Goal: Navigation & Orientation: Find specific page/section

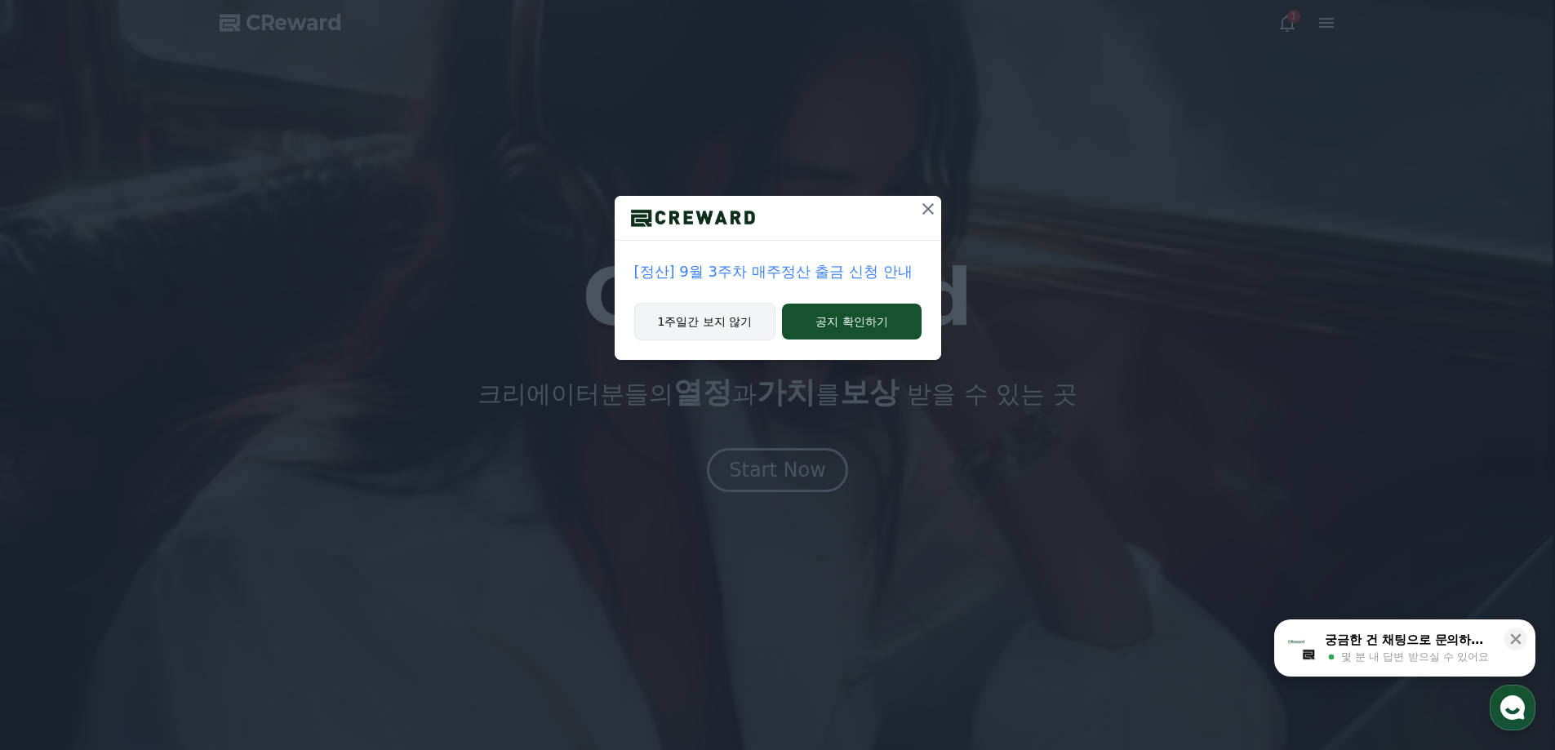
click at [742, 320] on button "1주일간 보지 않기" at bounding box center [705, 322] width 142 height 38
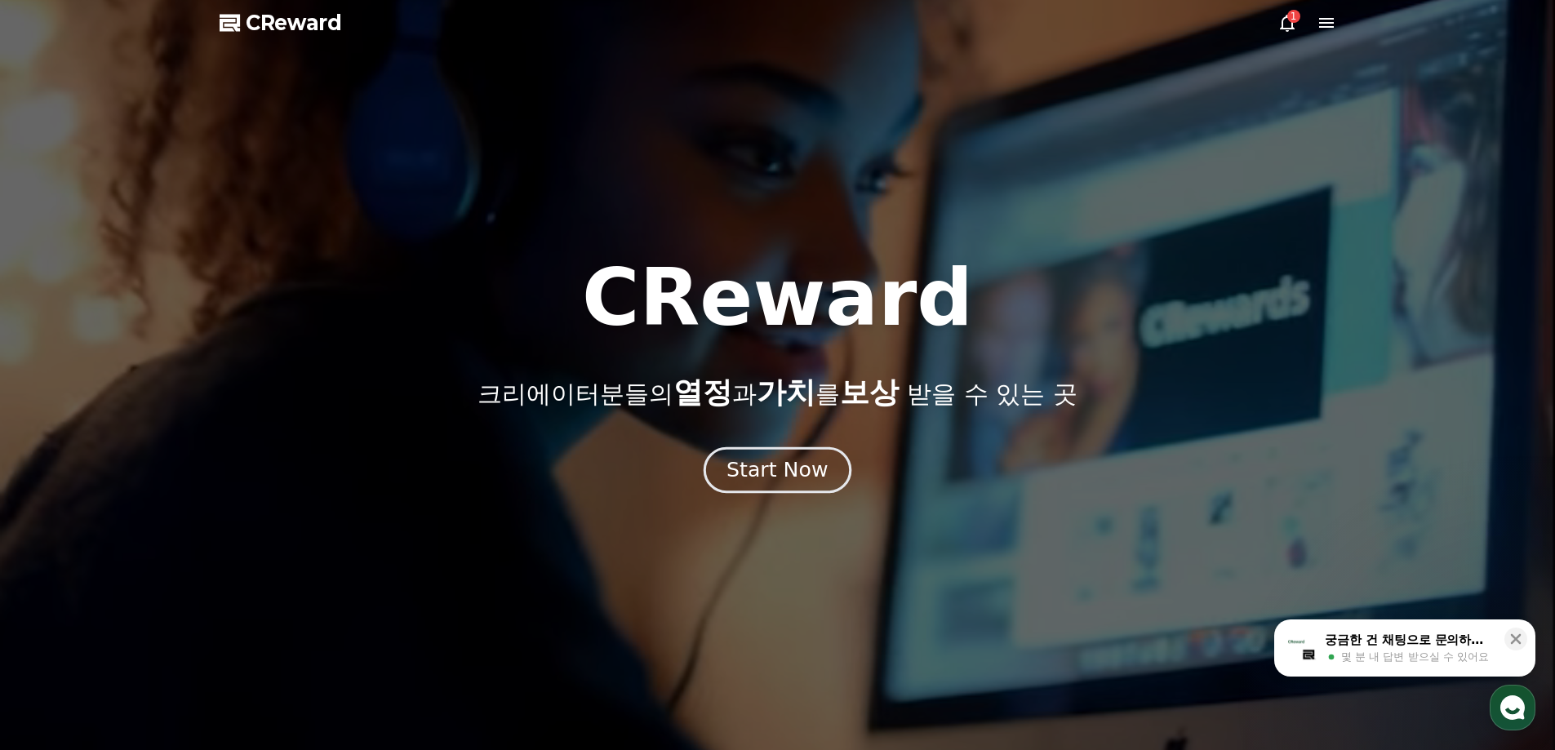
click at [779, 478] on div "Start Now" at bounding box center [777, 470] width 101 height 28
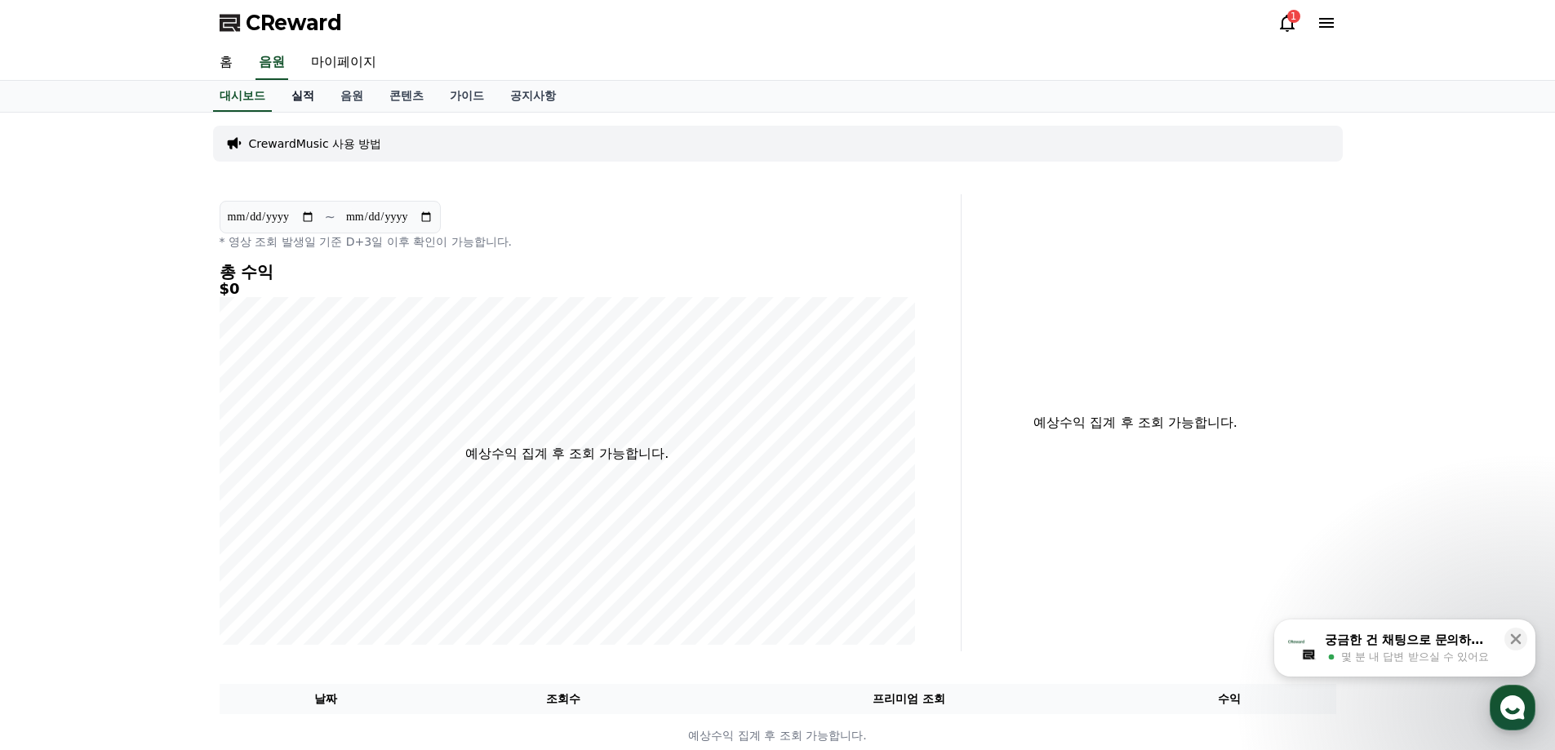
click at [305, 96] on link "실적" at bounding box center [302, 96] width 49 height 31
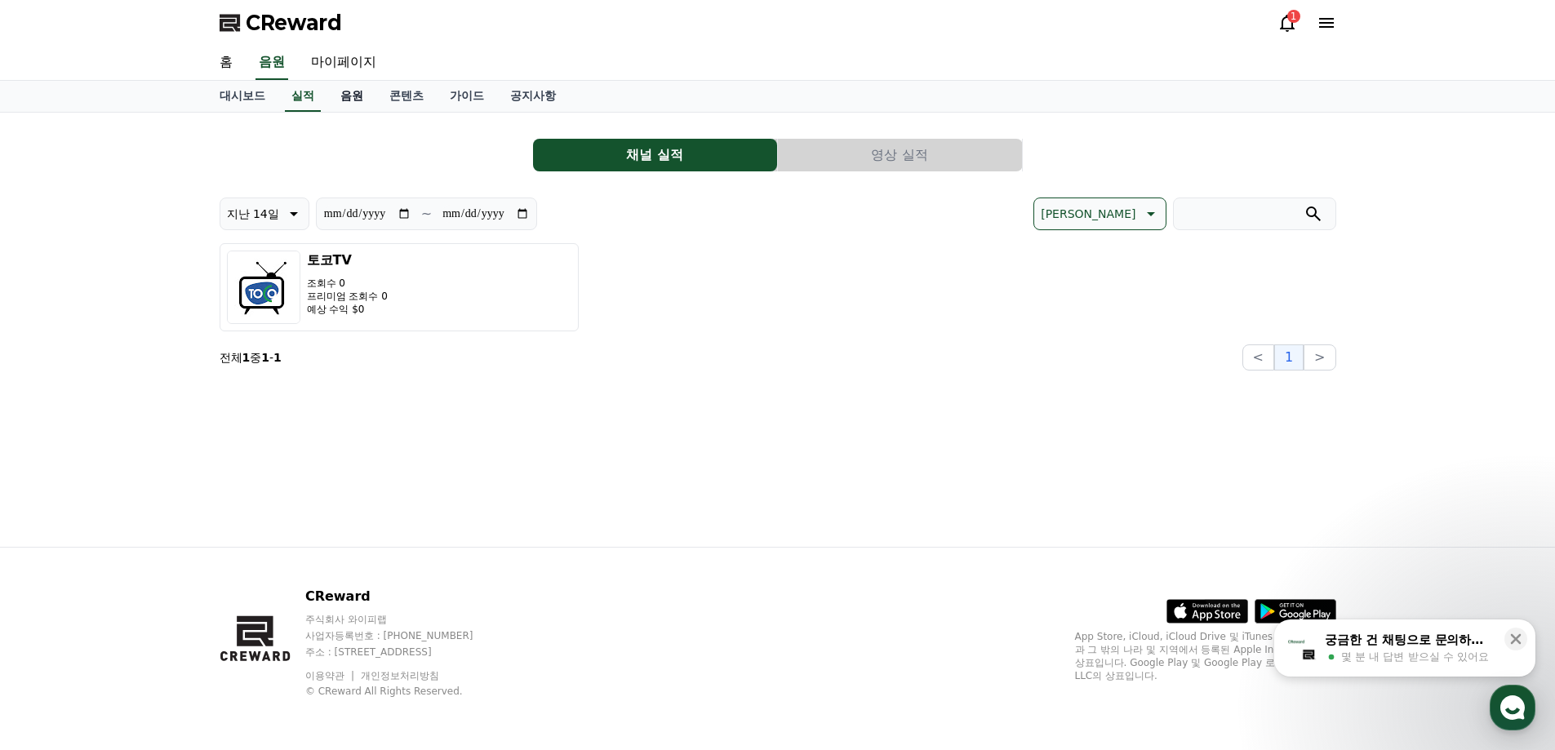
click at [346, 98] on link "음원" at bounding box center [351, 96] width 49 height 31
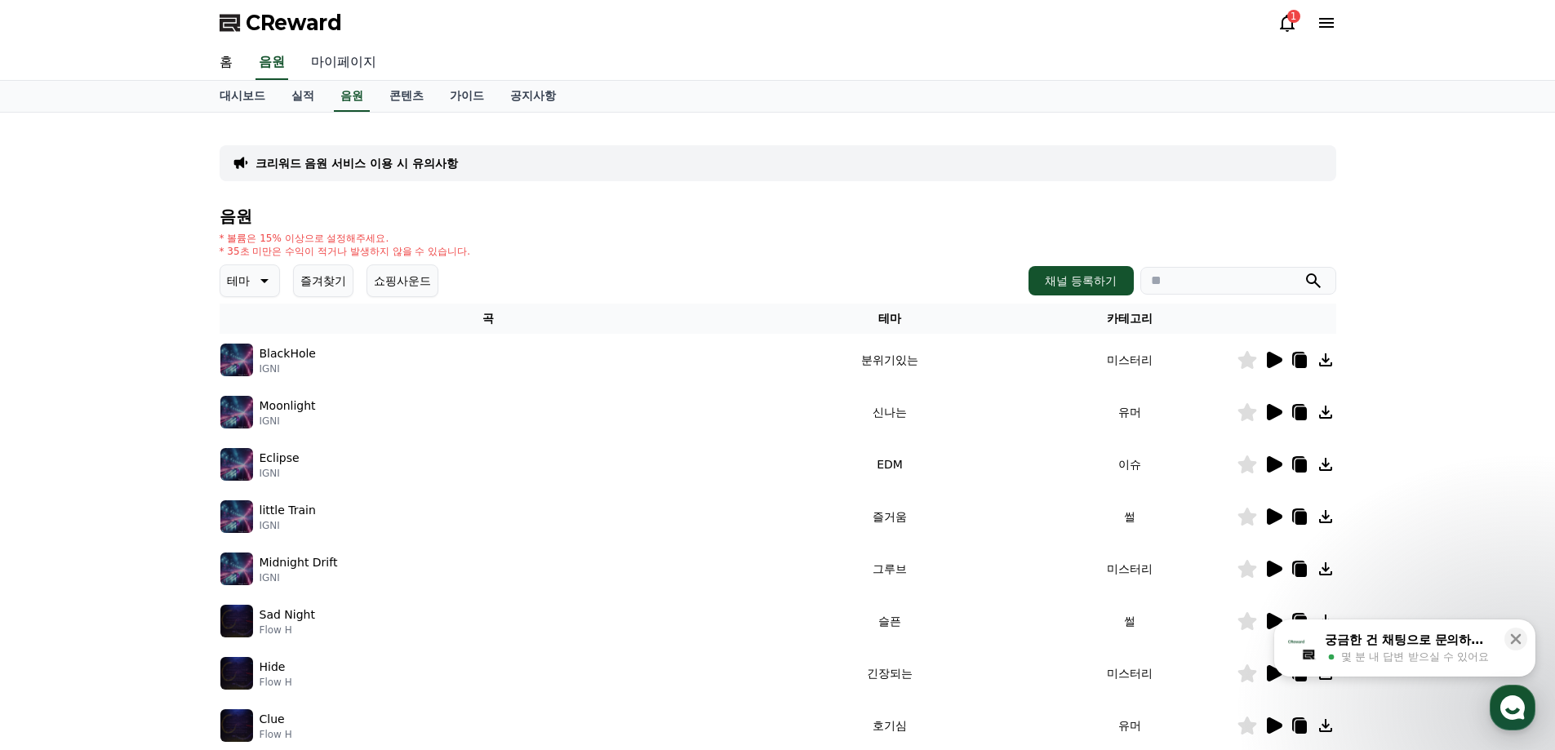
click at [350, 68] on link "마이페이지" at bounding box center [343, 63] width 91 height 34
select select "**********"
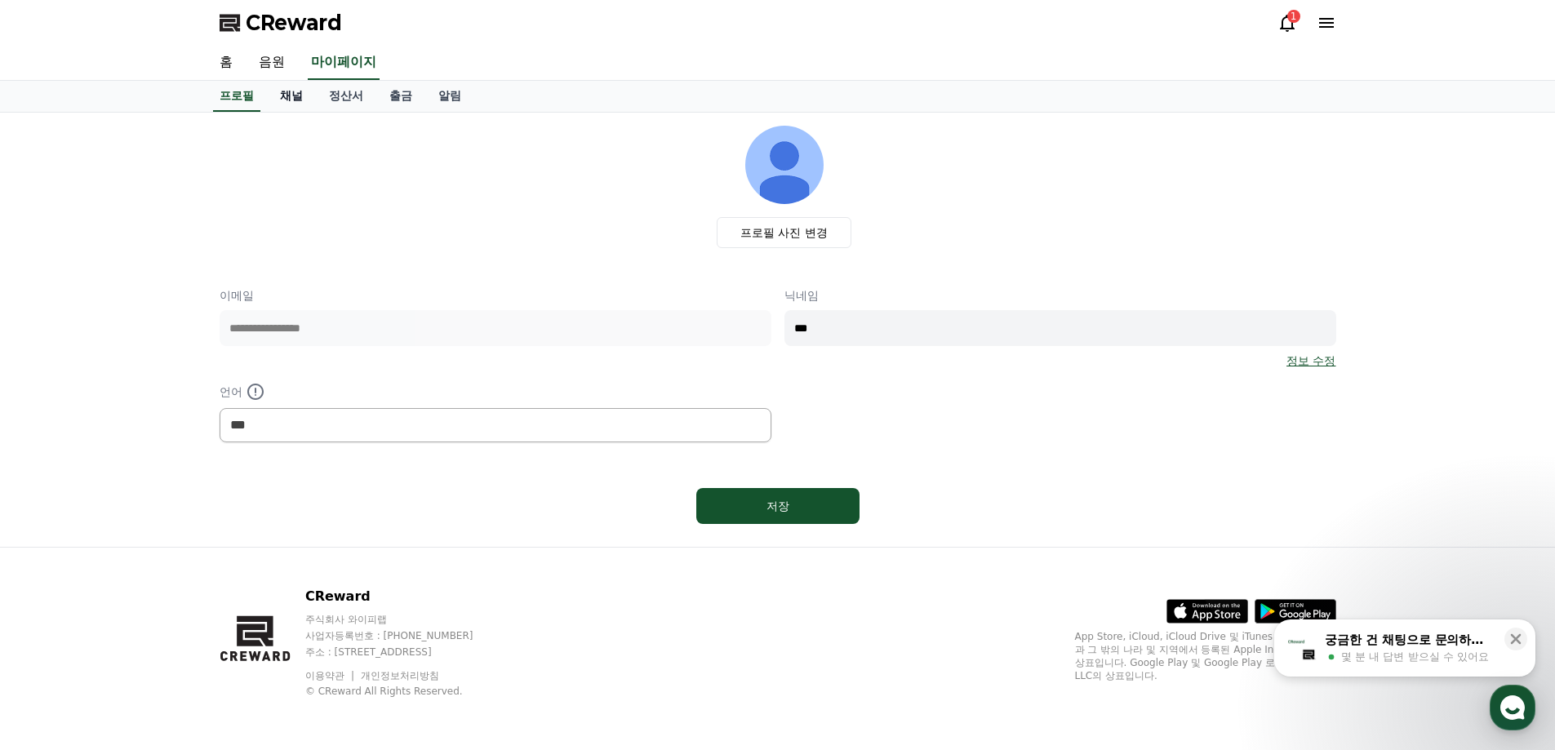
click at [298, 100] on link "채널" at bounding box center [291, 96] width 49 height 31
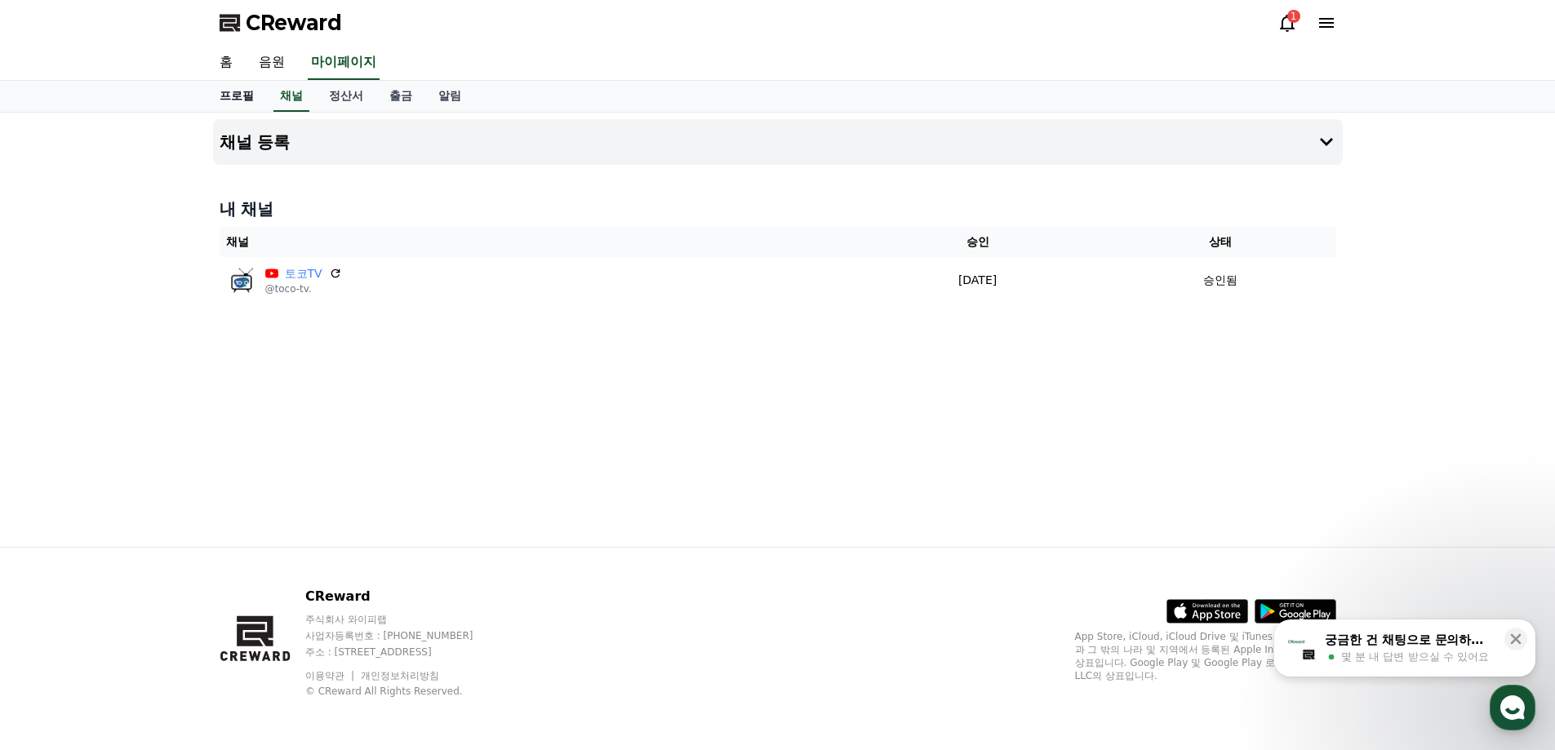
click at [245, 91] on link "프로필" at bounding box center [237, 96] width 60 height 31
select select "**********"
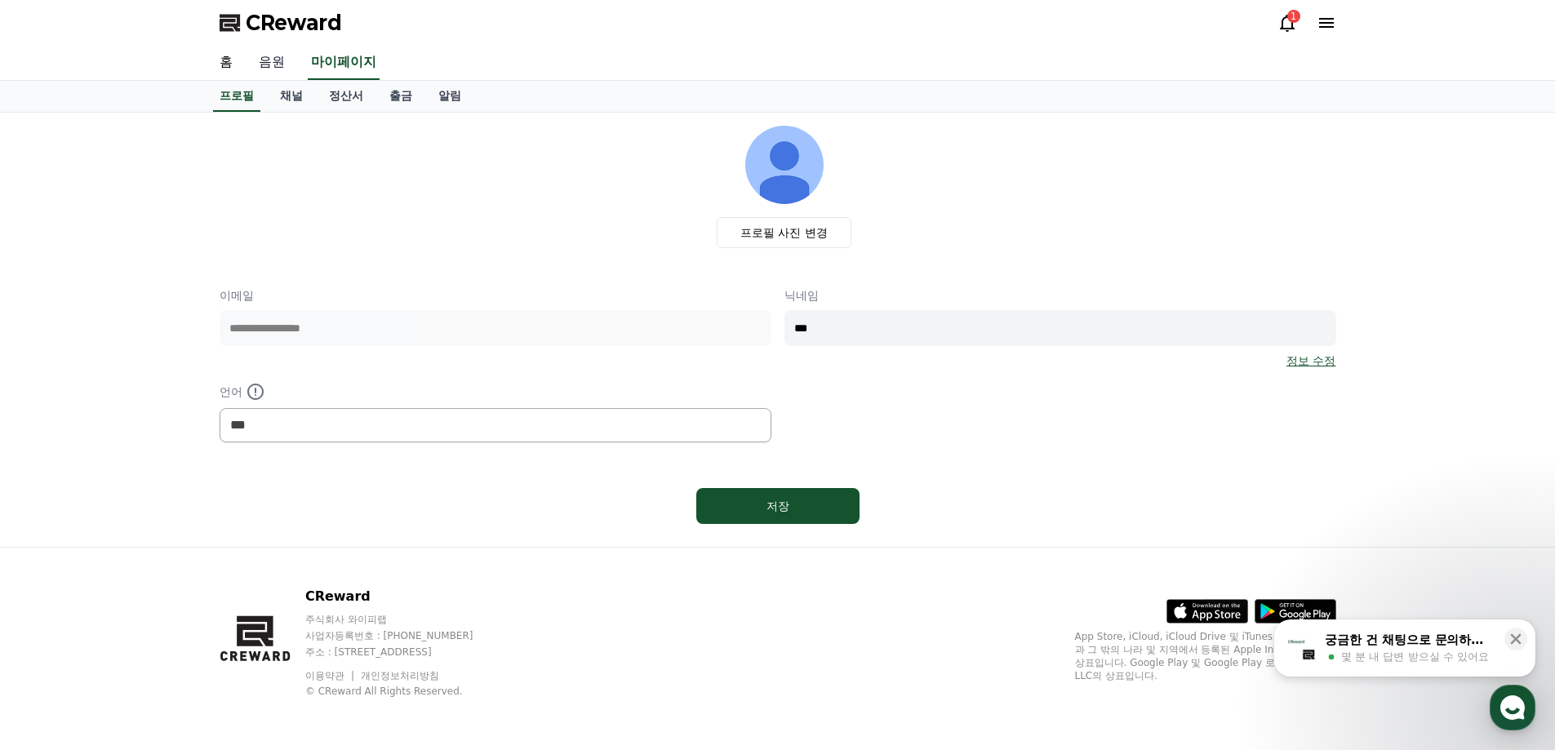
click at [267, 68] on link "음원" at bounding box center [272, 63] width 52 height 34
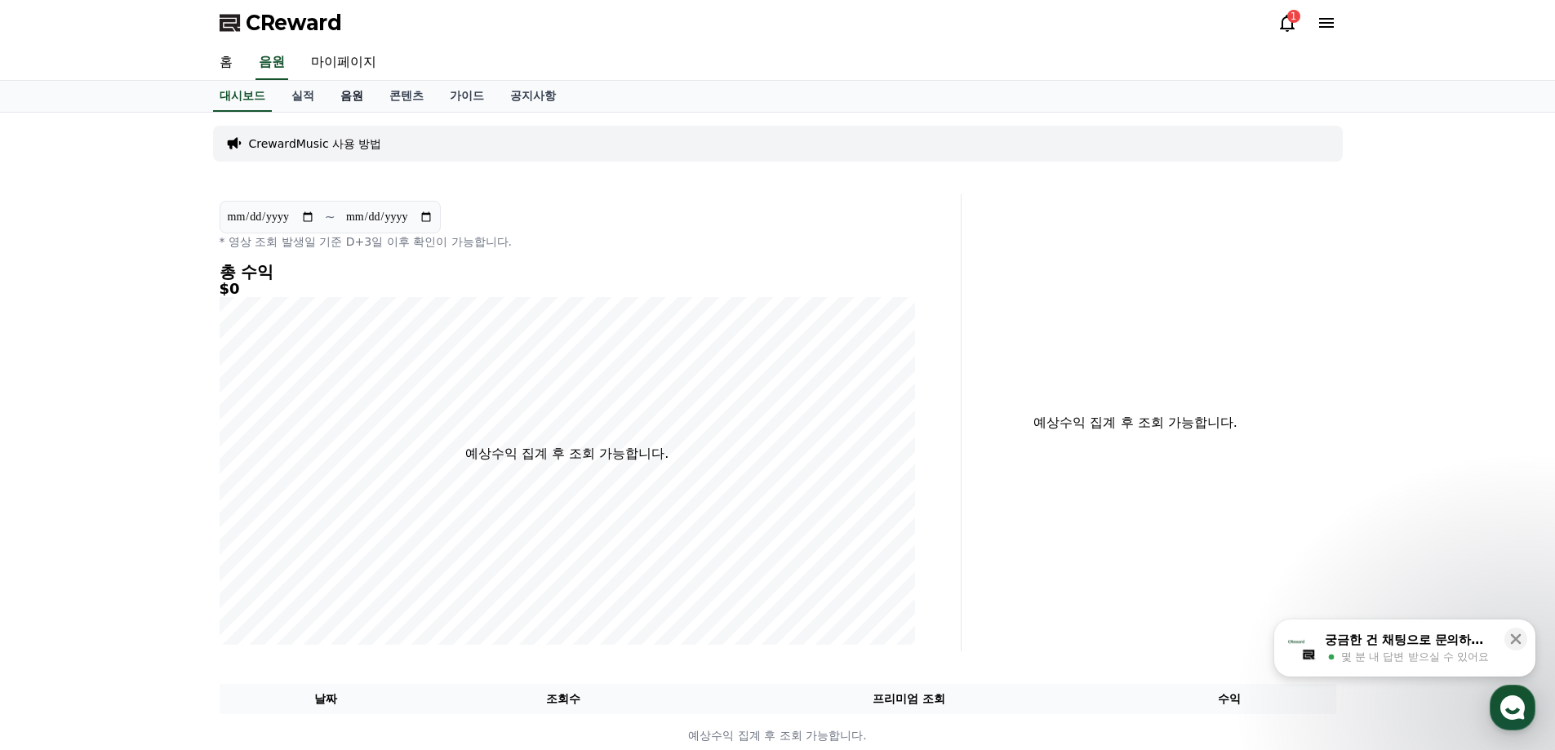
click at [362, 97] on link "음원" at bounding box center [351, 96] width 49 height 31
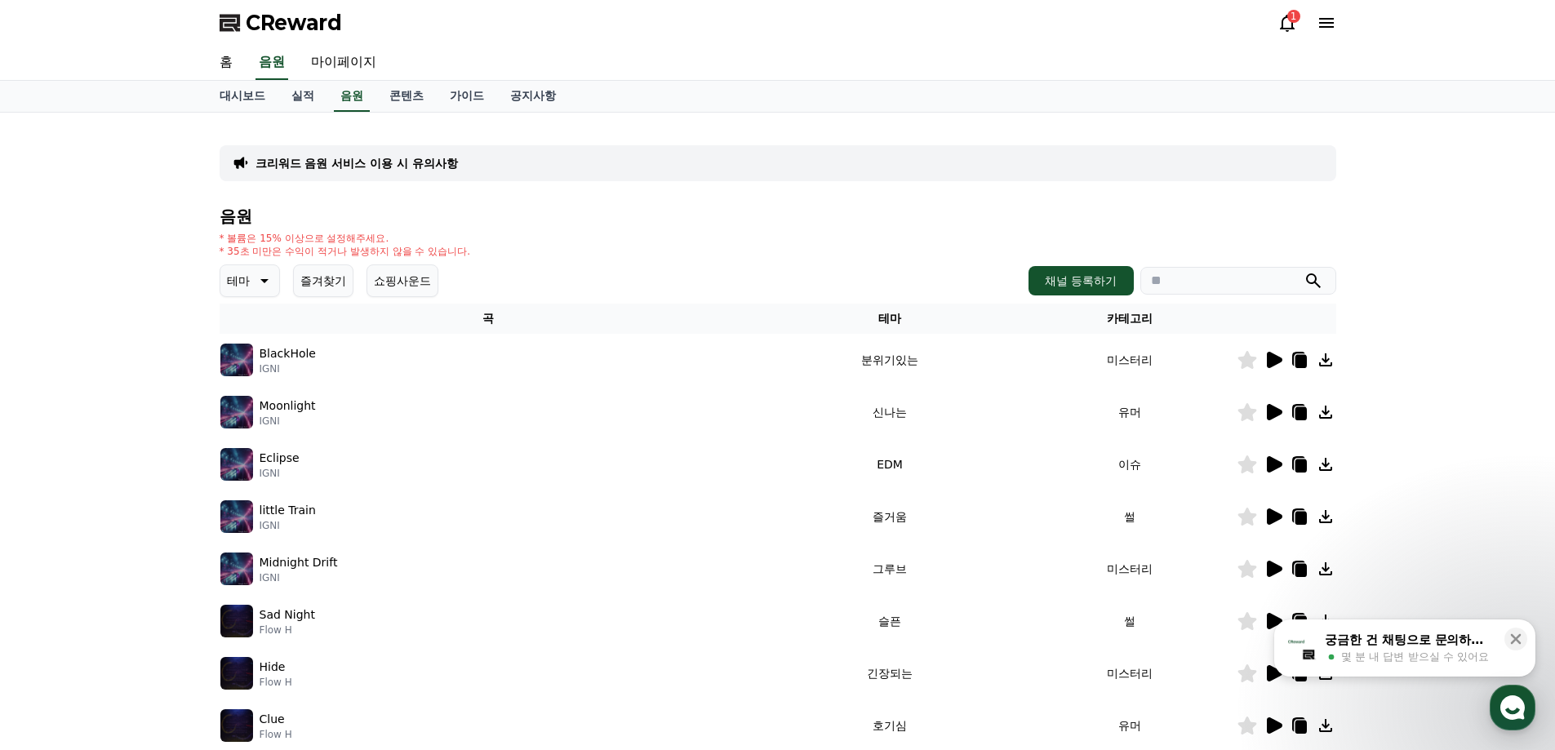
click at [1276, 365] on icon at bounding box center [1274, 360] width 20 height 20
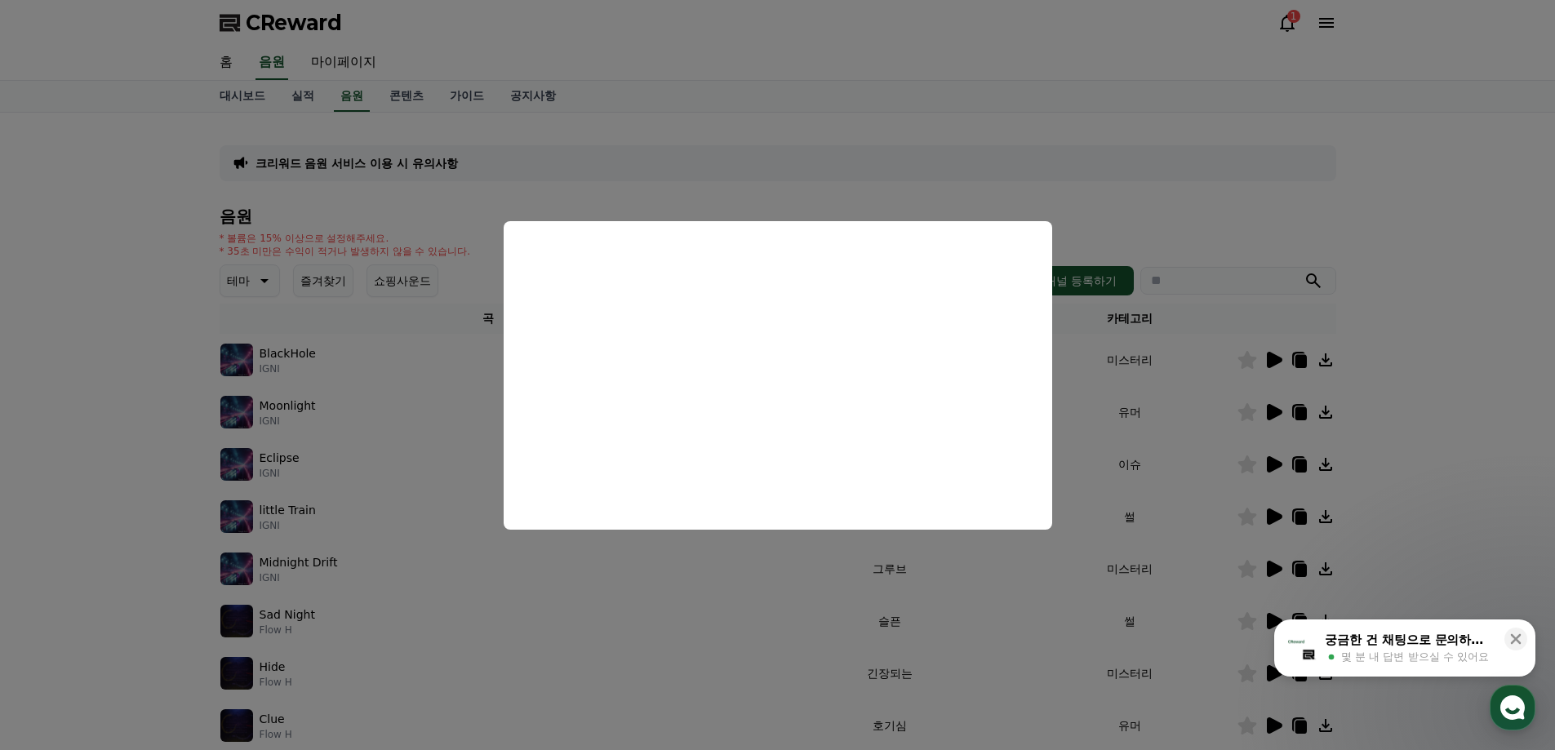
click at [1416, 271] on button "close modal" at bounding box center [777, 375] width 1555 height 750
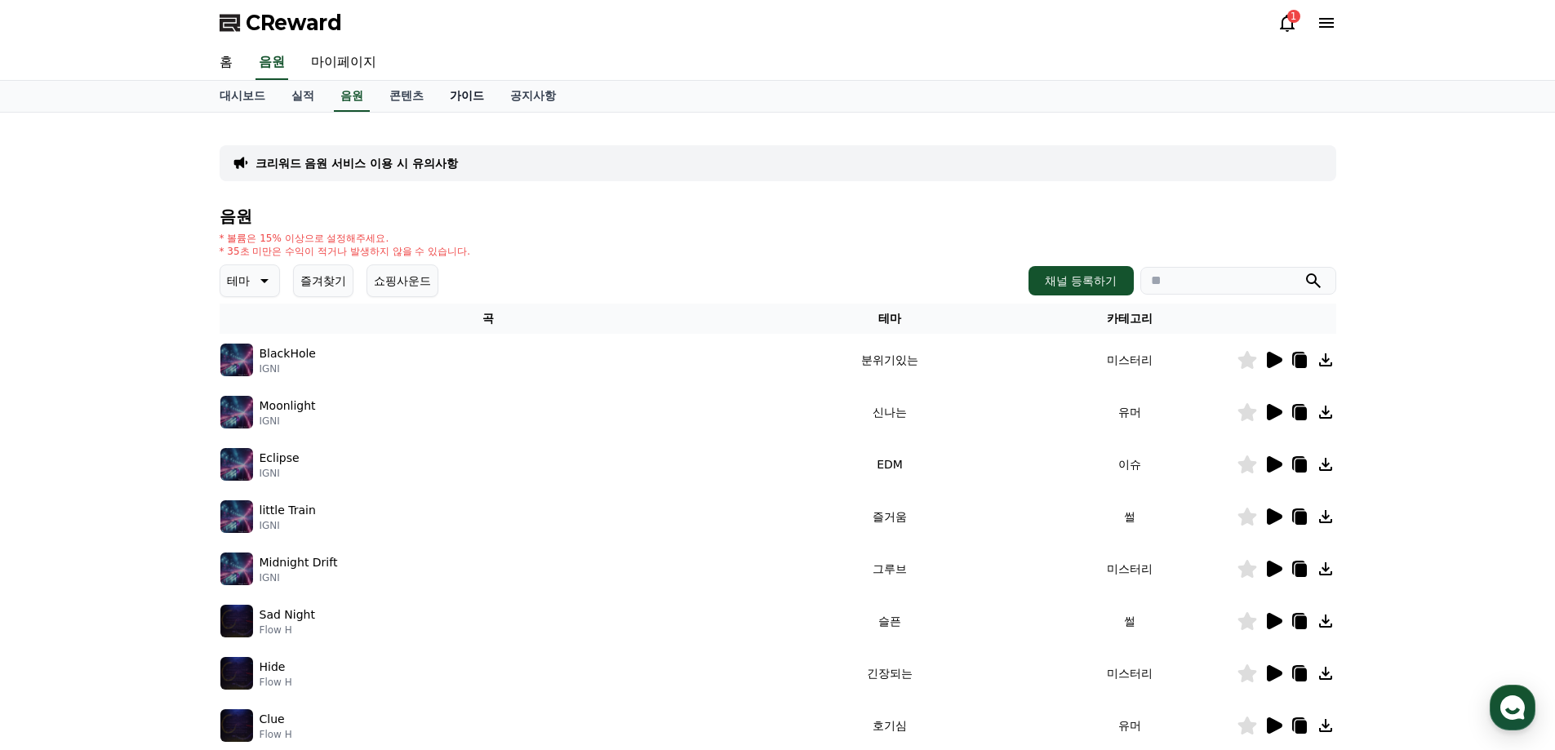
click at [478, 98] on link "가이드" at bounding box center [467, 96] width 60 height 31
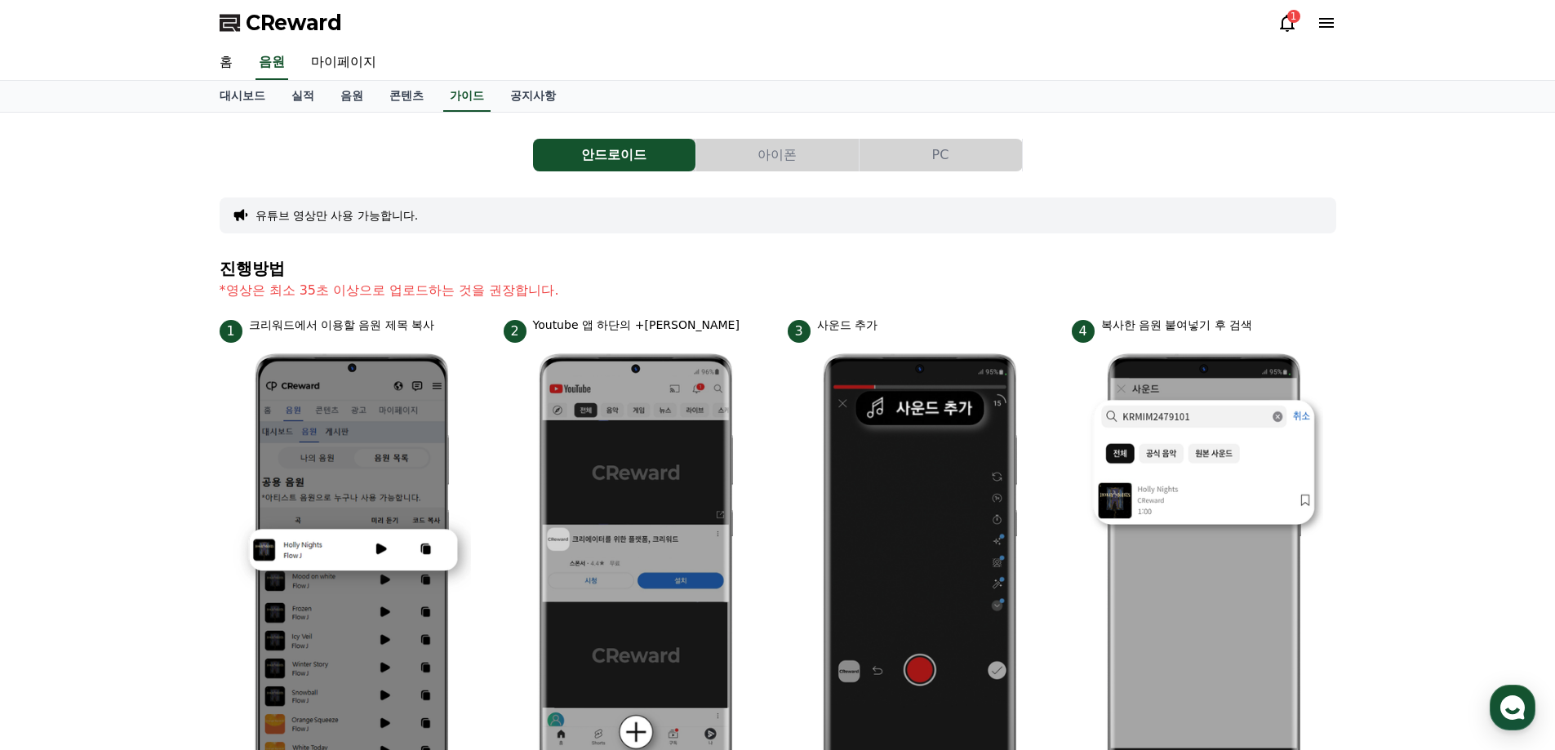
click at [923, 154] on button "PC" at bounding box center [941, 155] width 162 height 33
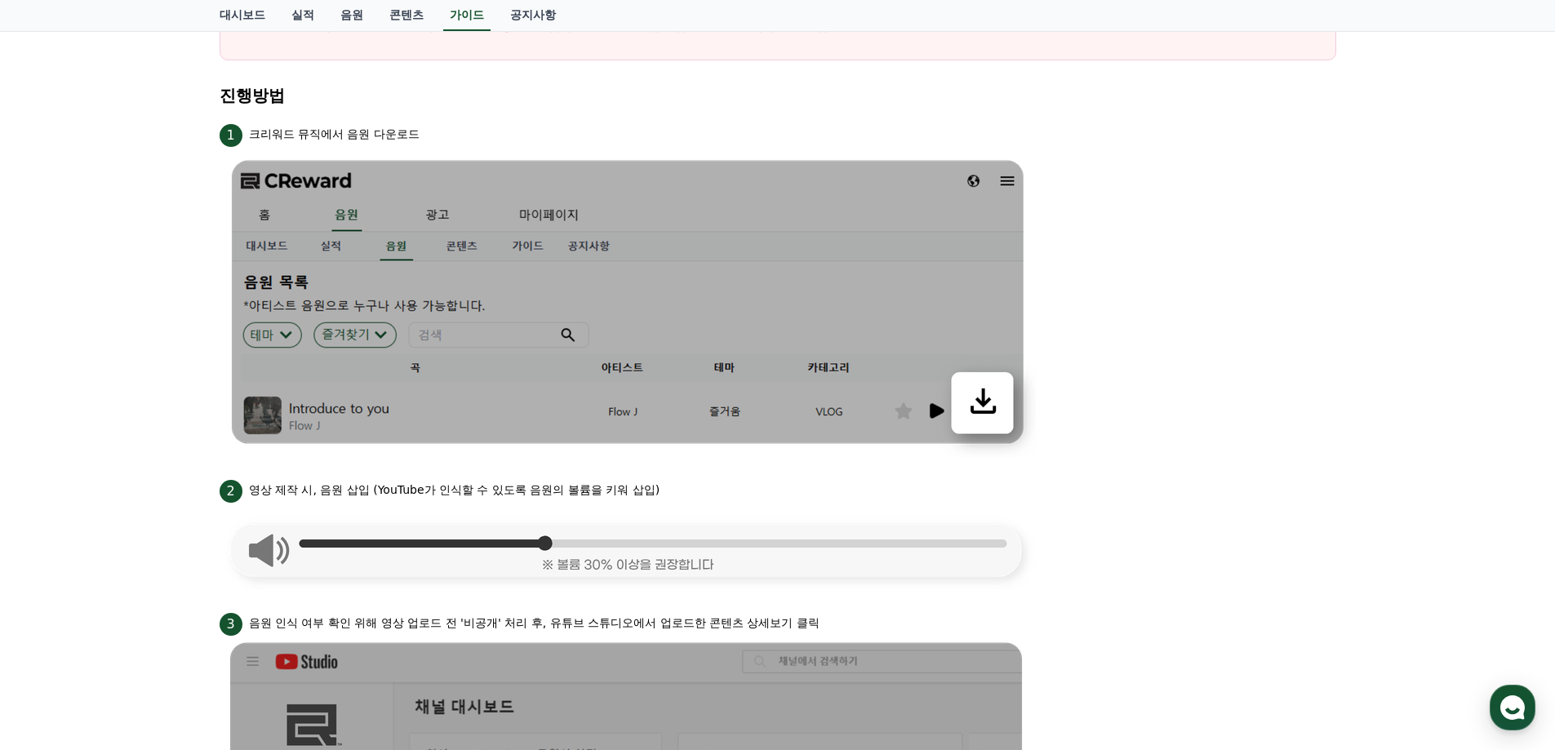
scroll to position [349, 0]
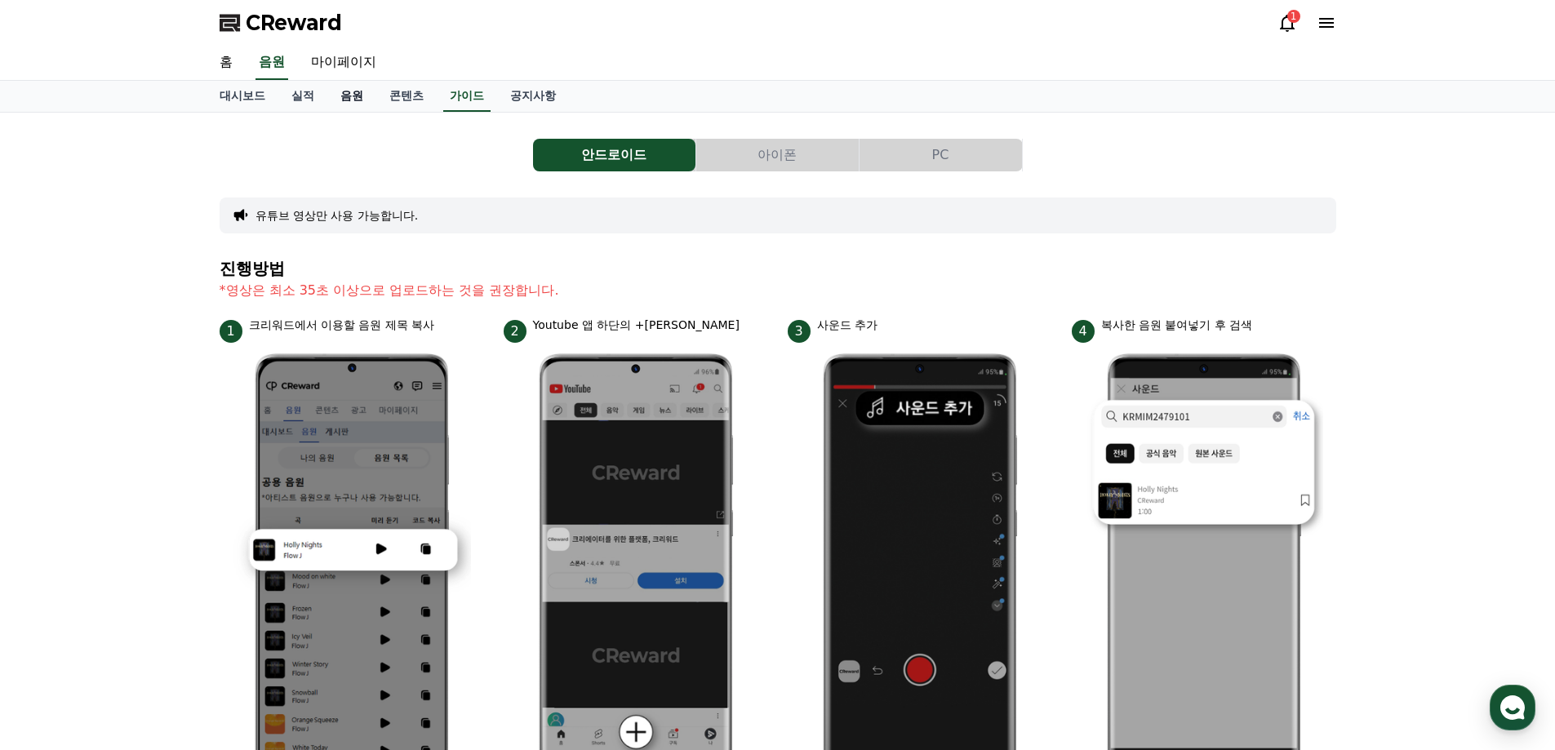
click at [352, 100] on link "음원" at bounding box center [351, 96] width 49 height 31
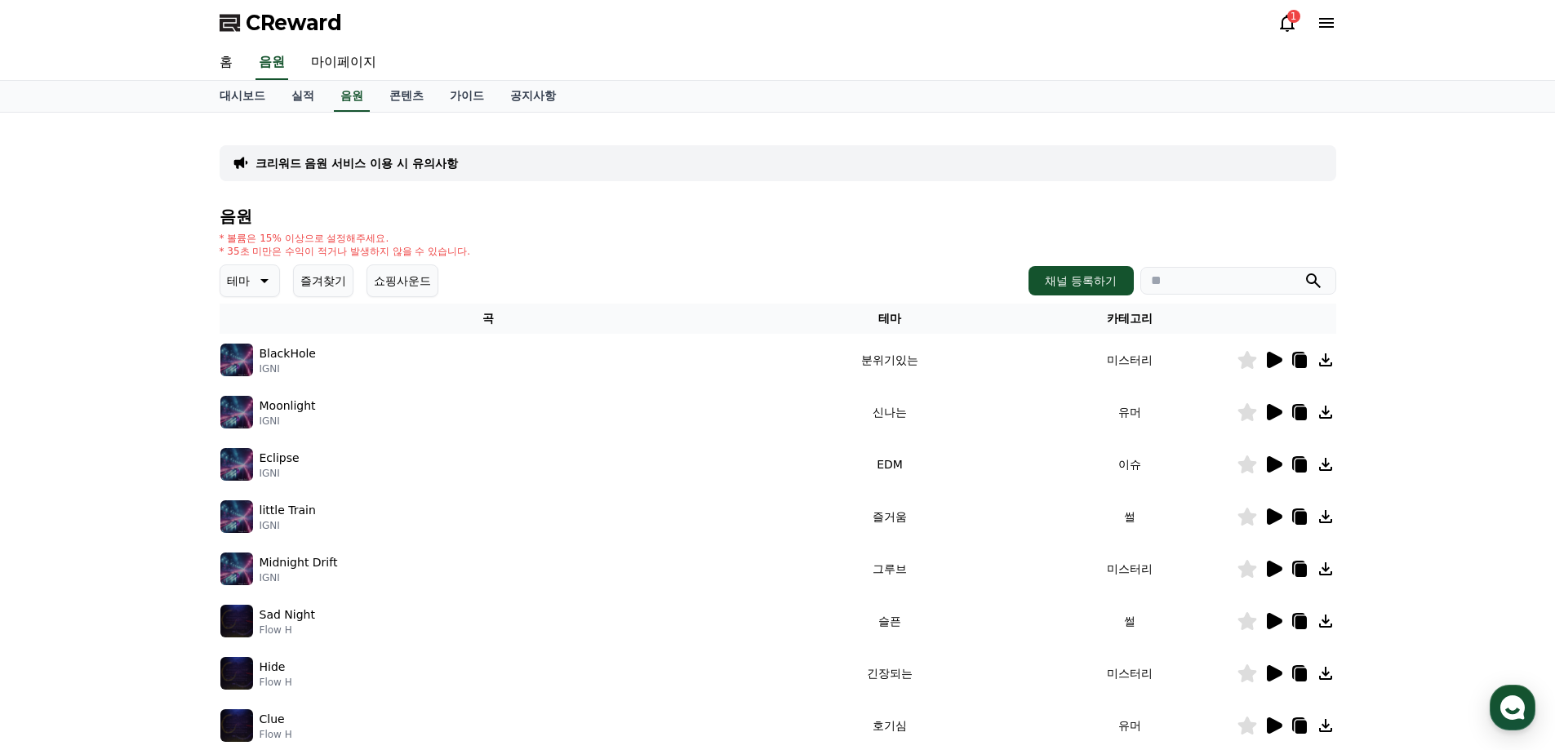
click at [1269, 364] on icon at bounding box center [1275, 360] width 16 height 16
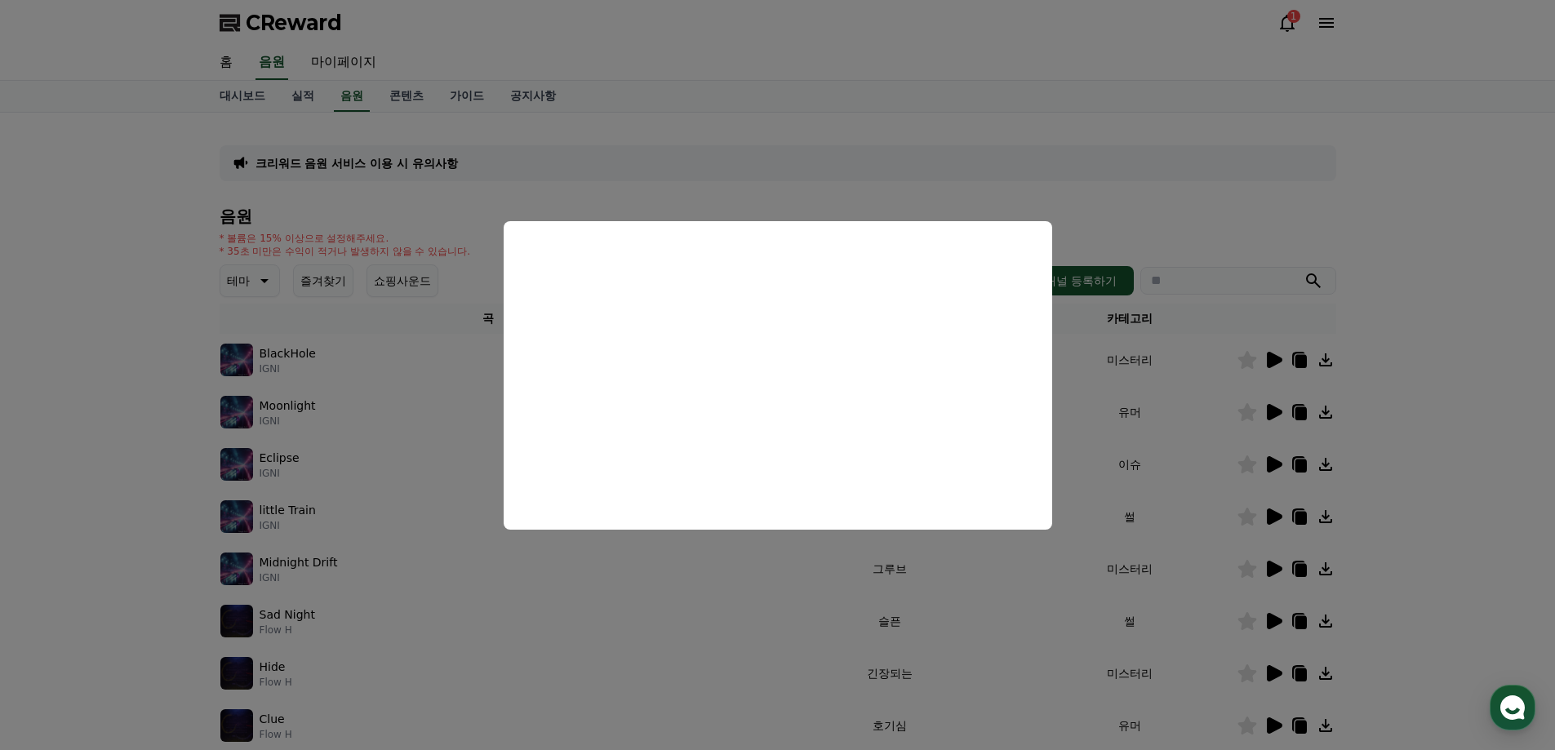
click at [1415, 380] on button "close modal" at bounding box center [777, 375] width 1555 height 750
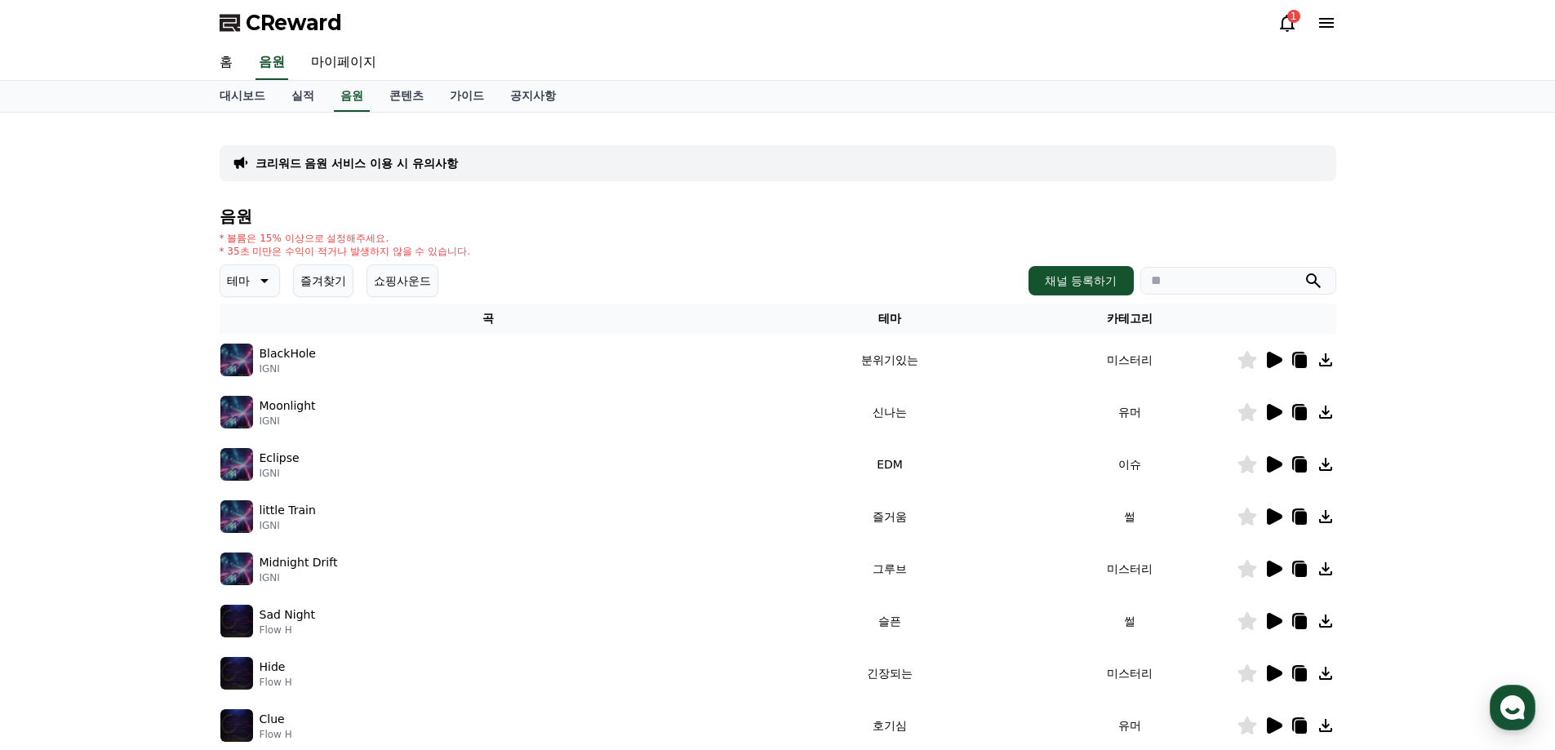
click at [1271, 406] on icon at bounding box center [1275, 412] width 16 height 16
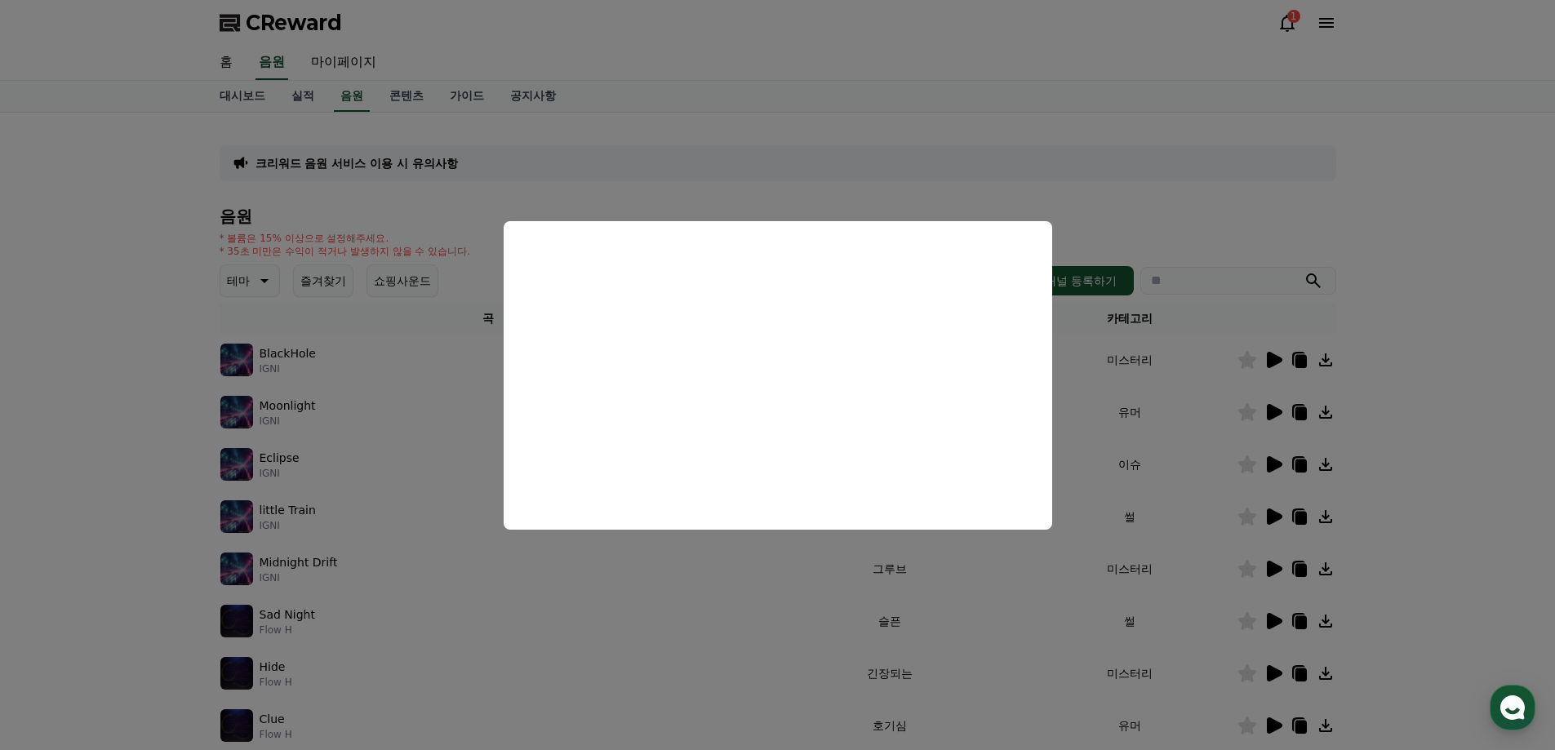
click at [1448, 421] on button "close modal" at bounding box center [777, 375] width 1555 height 750
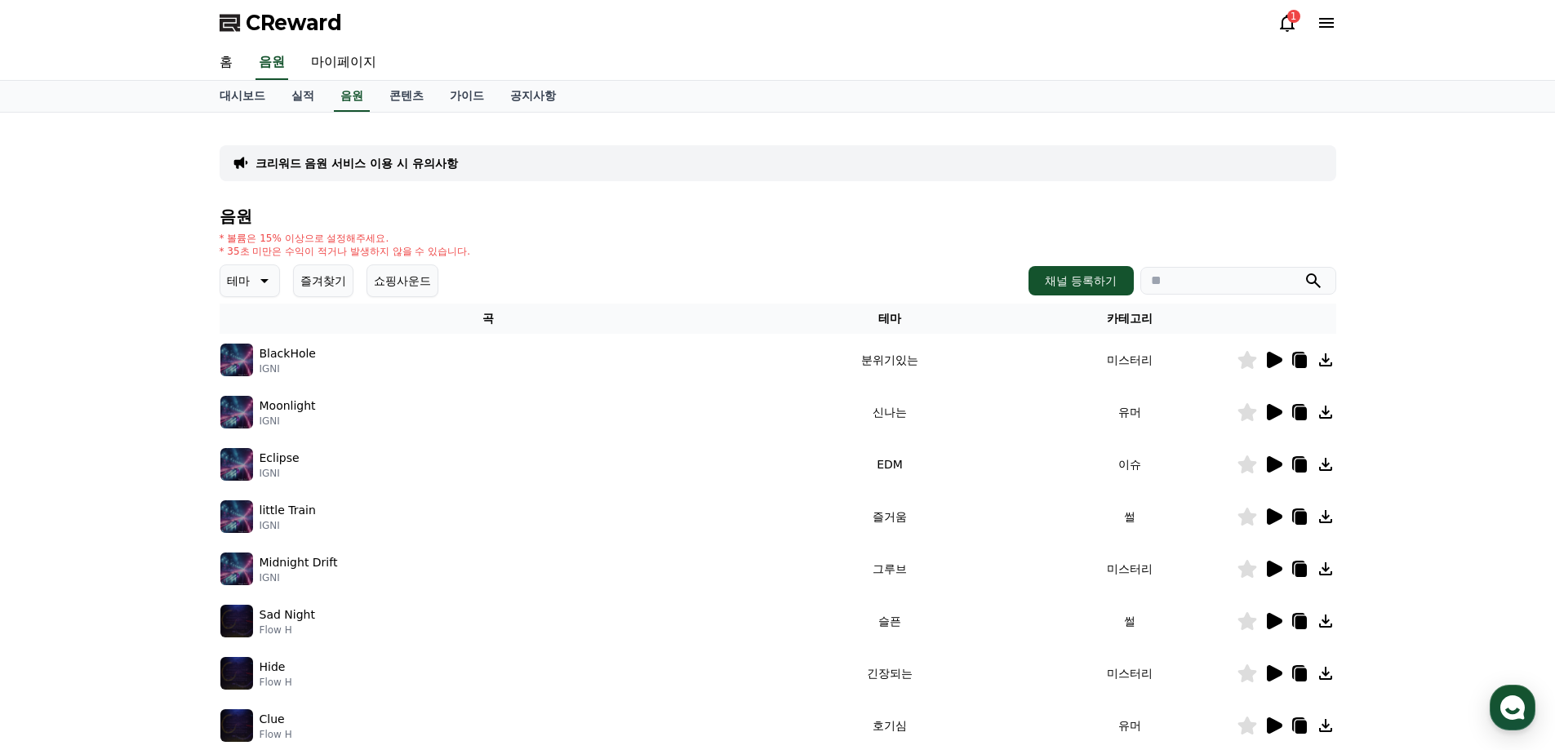
click at [1325, 416] on icon at bounding box center [1326, 413] width 20 height 20
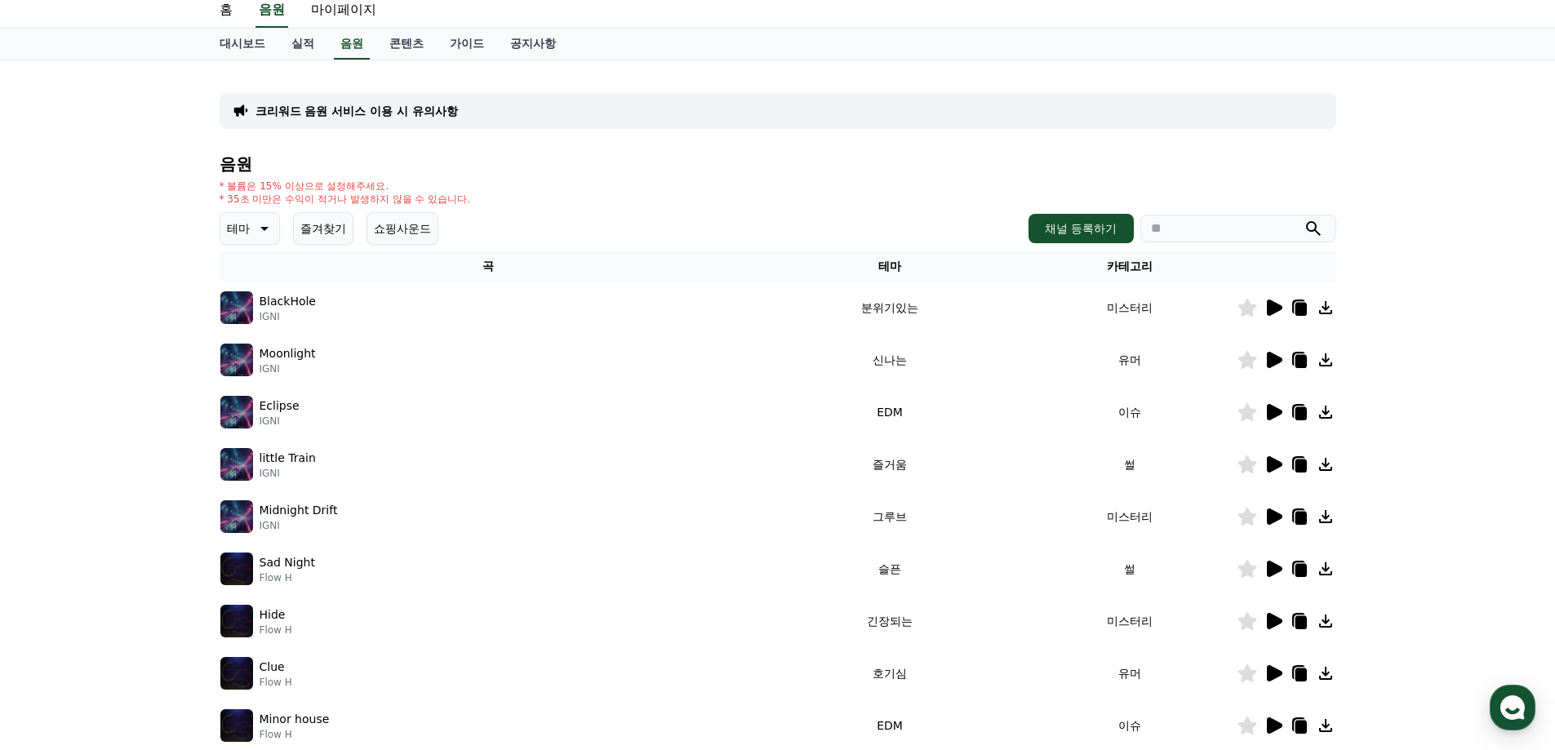
scroll to position [82, 0]
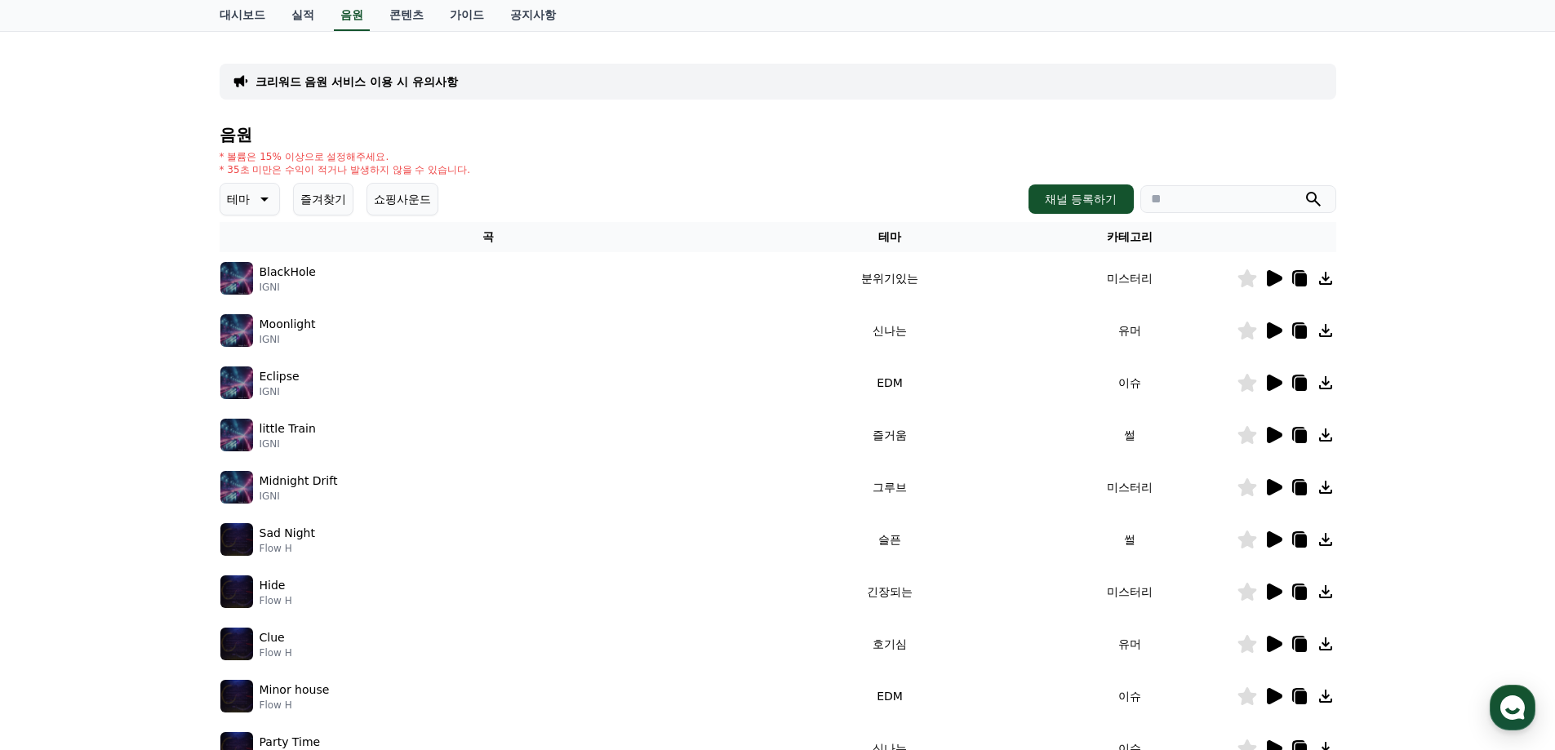
click at [1270, 436] on icon at bounding box center [1275, 435] width 16 height 16
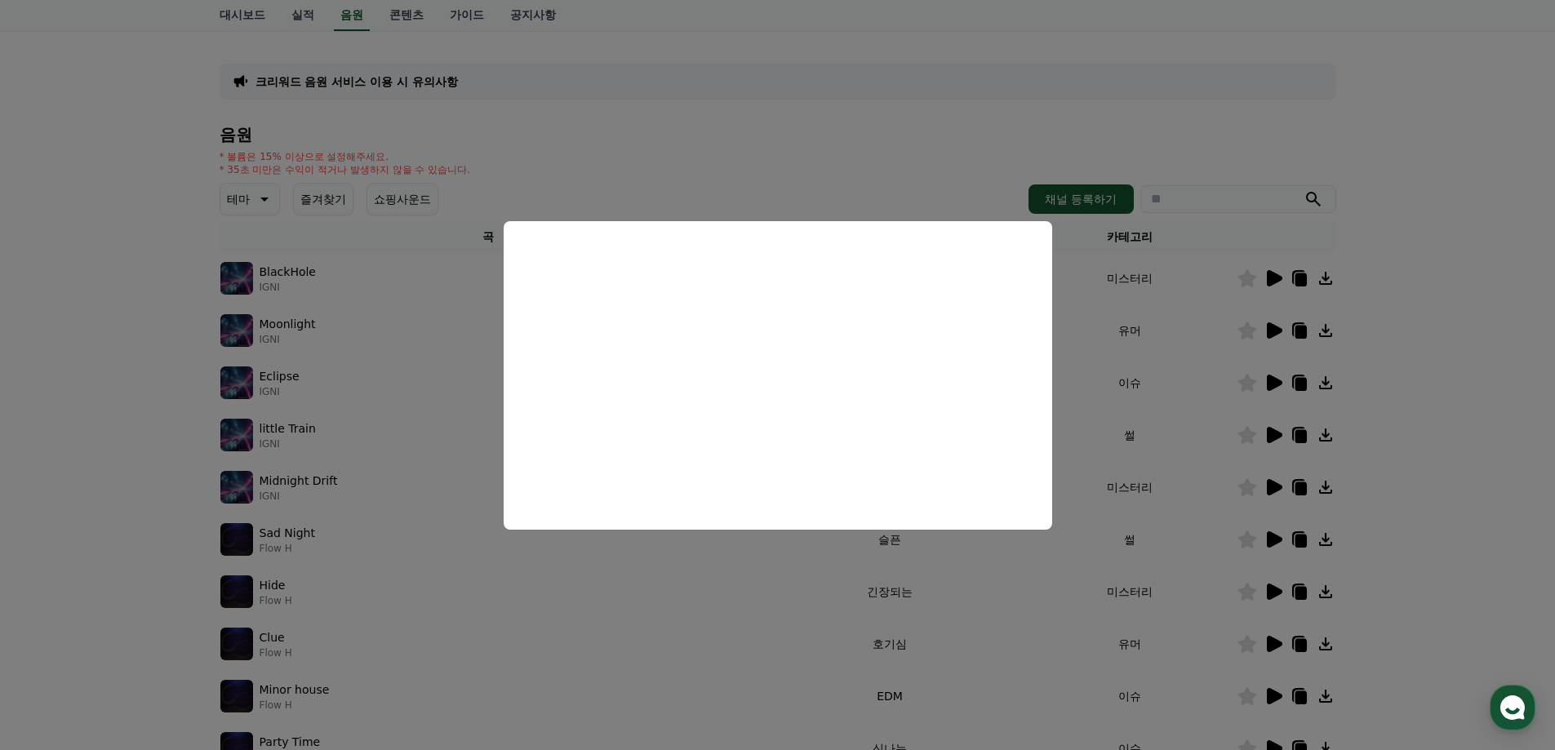
click at [731, 137] on button "close modal" at bounding box center [777, 375] width 1555 height 750
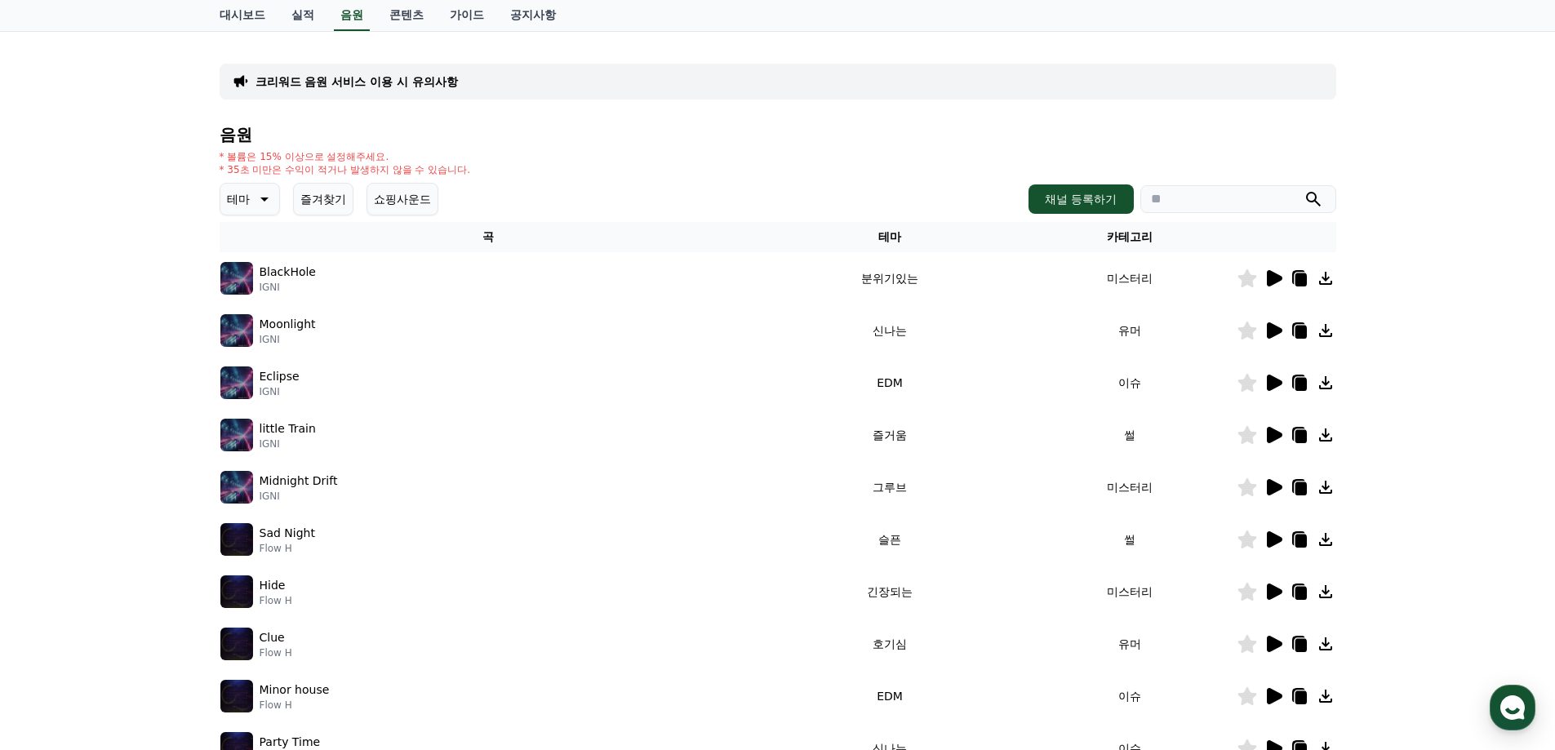
click at [1233, 190] on input "search" at bounding box center [1239, 199] width 196 height 28
paste input "**********"
type input "**********"
click at [1304, 189] on button "submit" at bounding box center [1314, 199] width 20 height 20
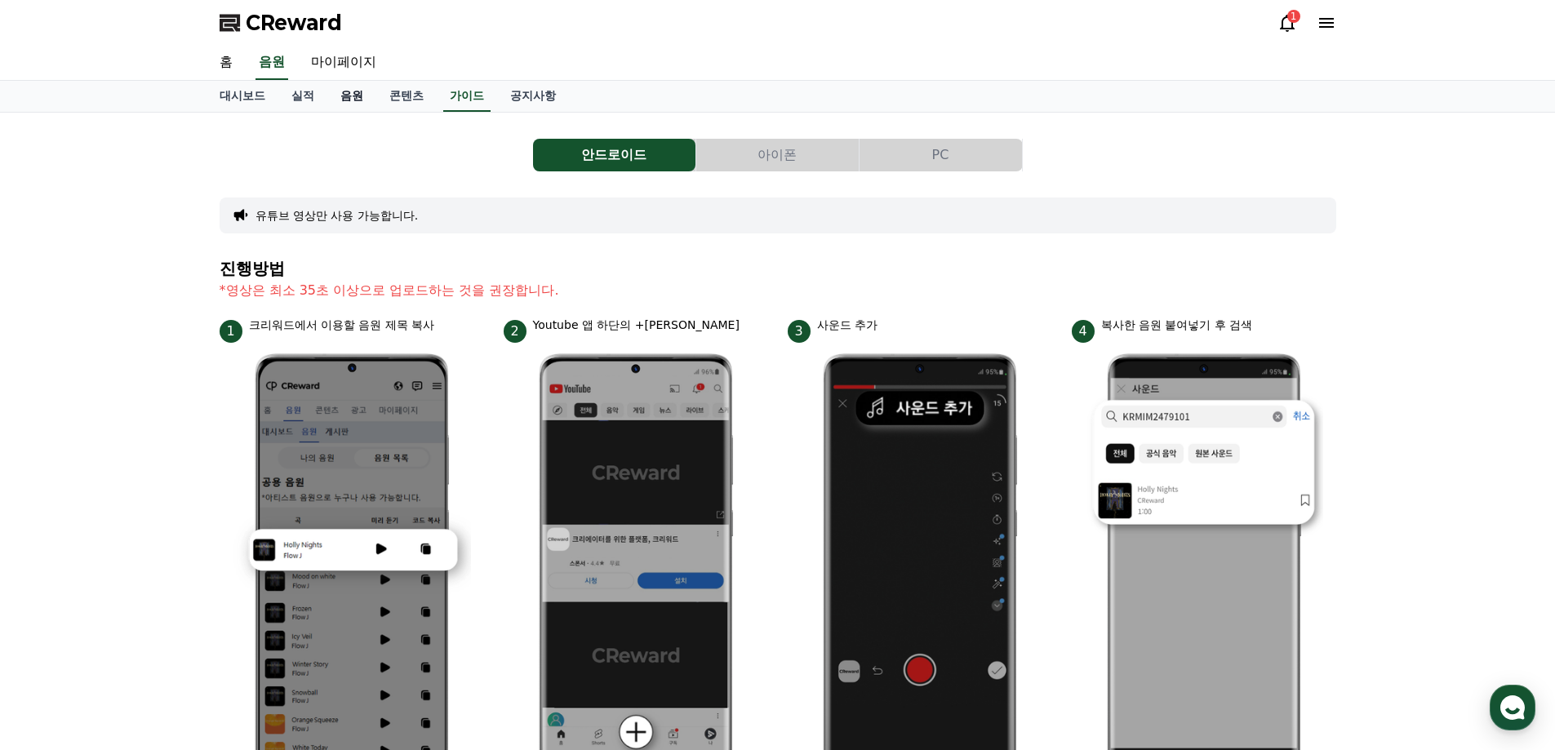
click at [363, 99] on link "음원" at bounding box center [351, 96] width 49 height 31
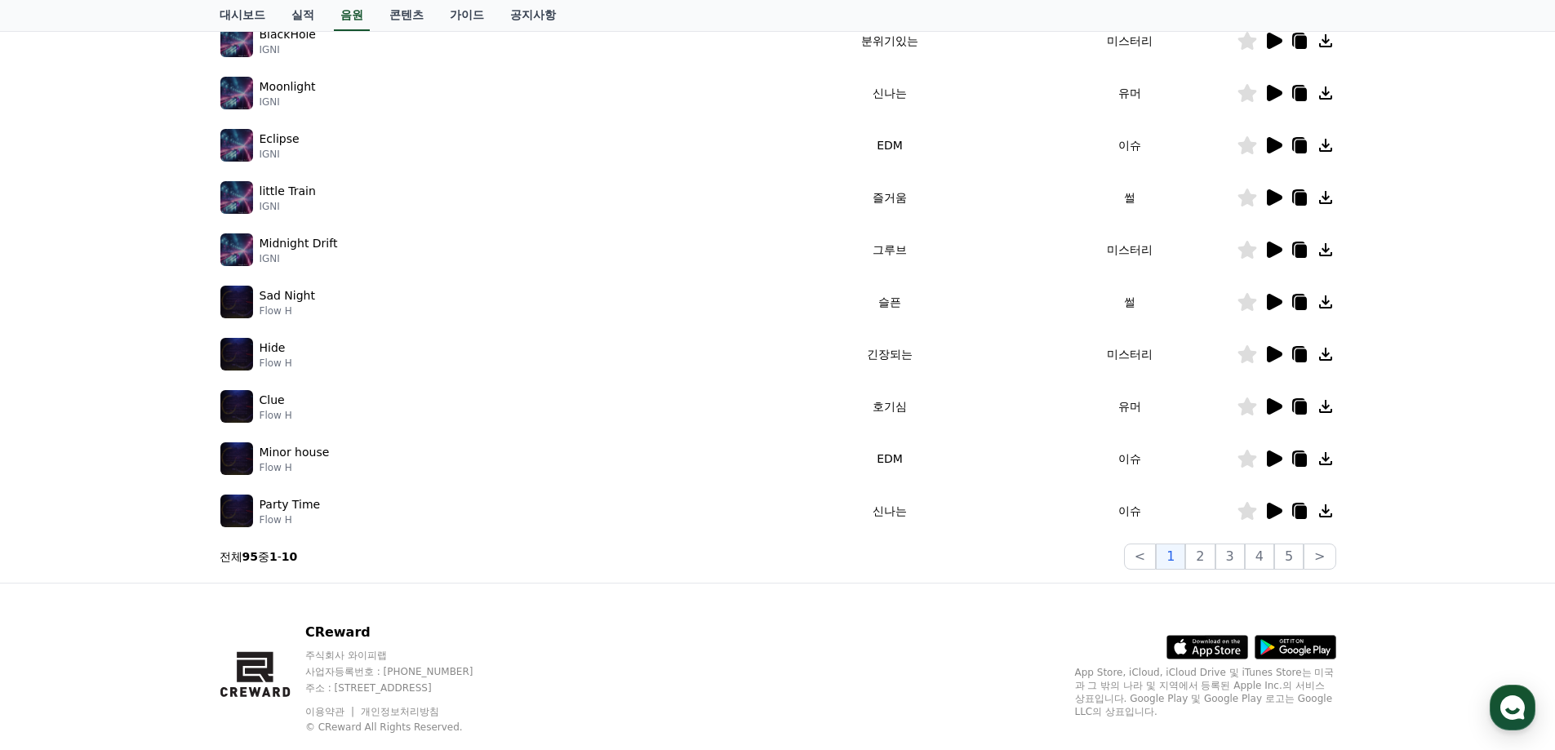
scroll to position [327, 0]
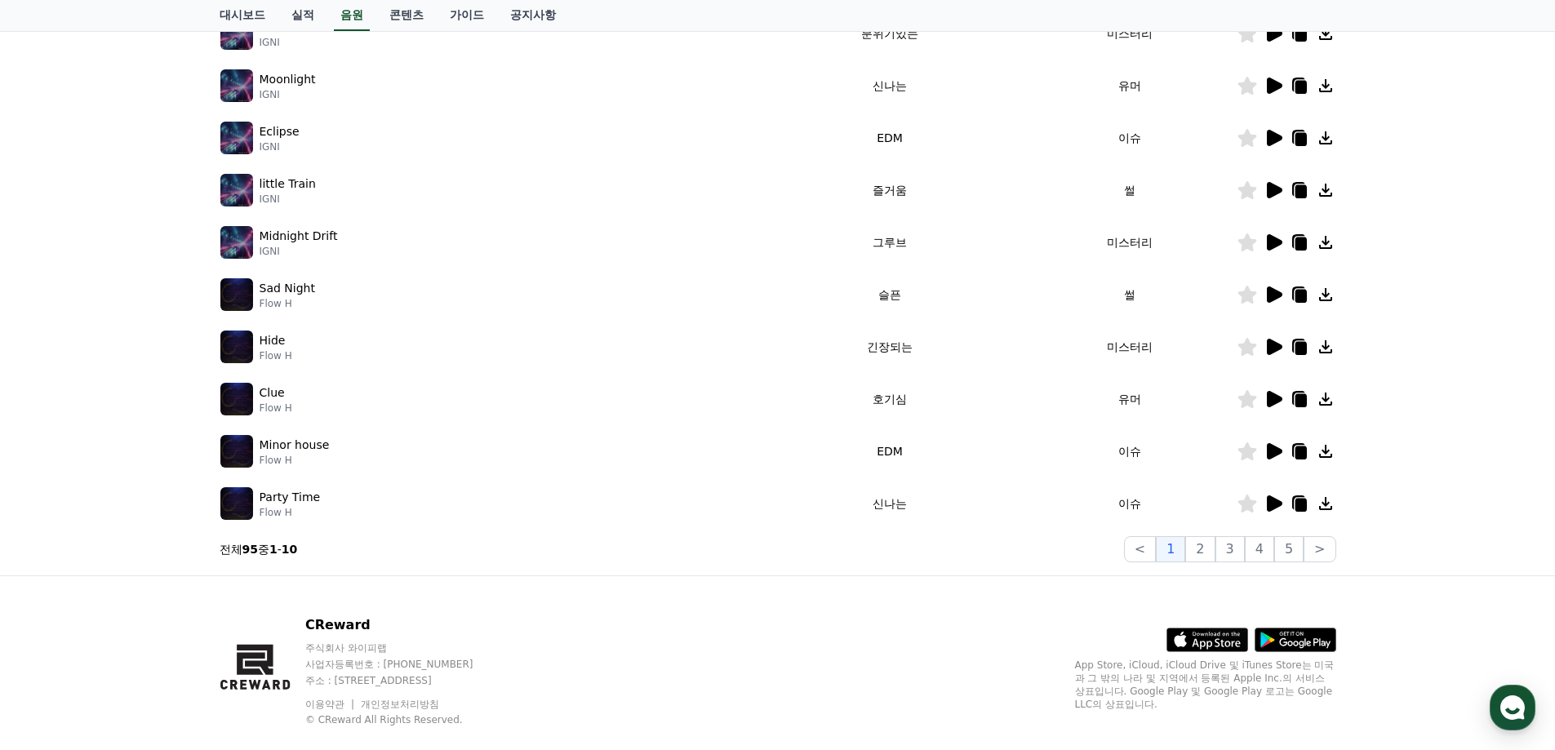
click at [1277, 505] on icon at bounding box center [1275, 504] width 16 height 16
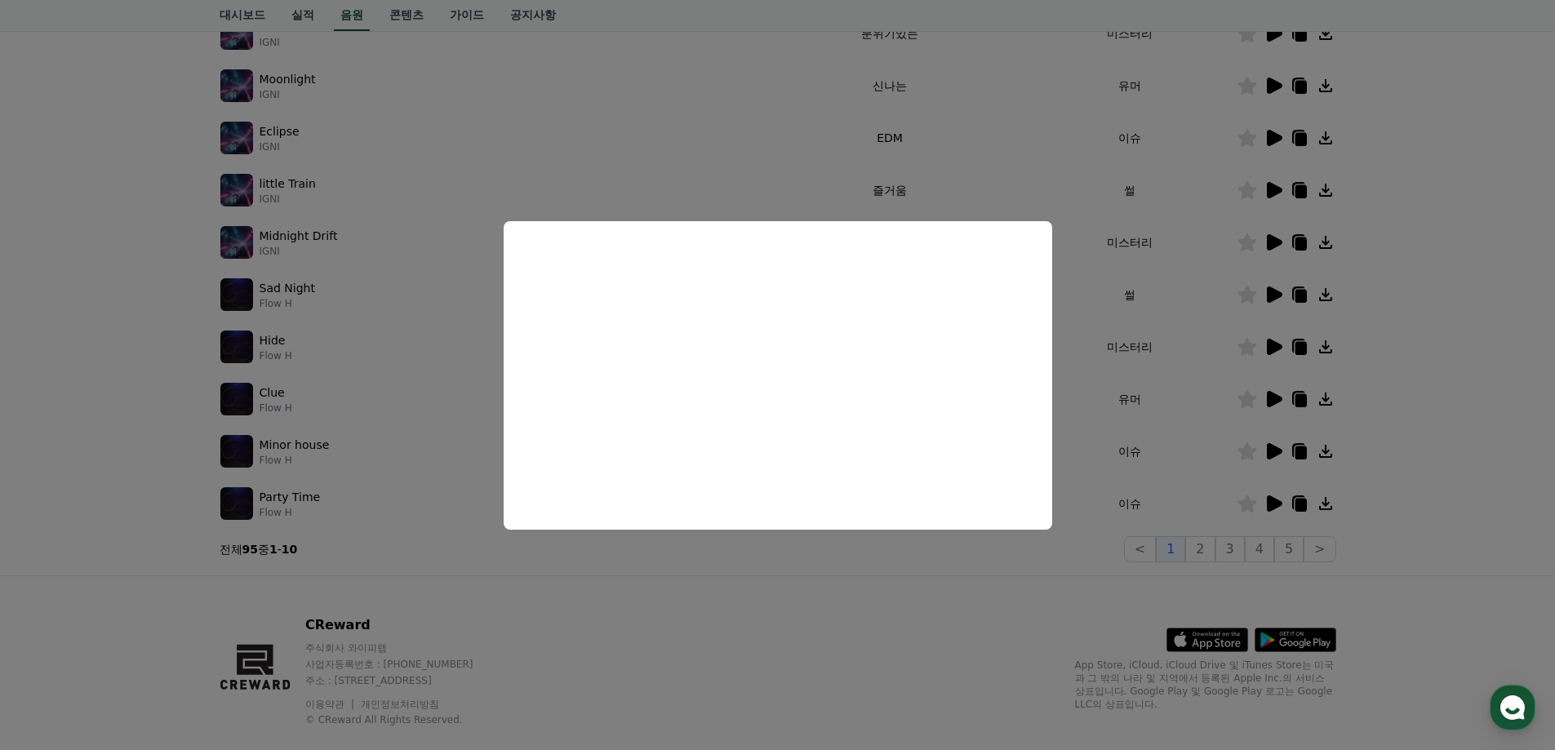
click at [730, 610] on button "close modal" at bounding box center [777, 375] width 1555 height 750
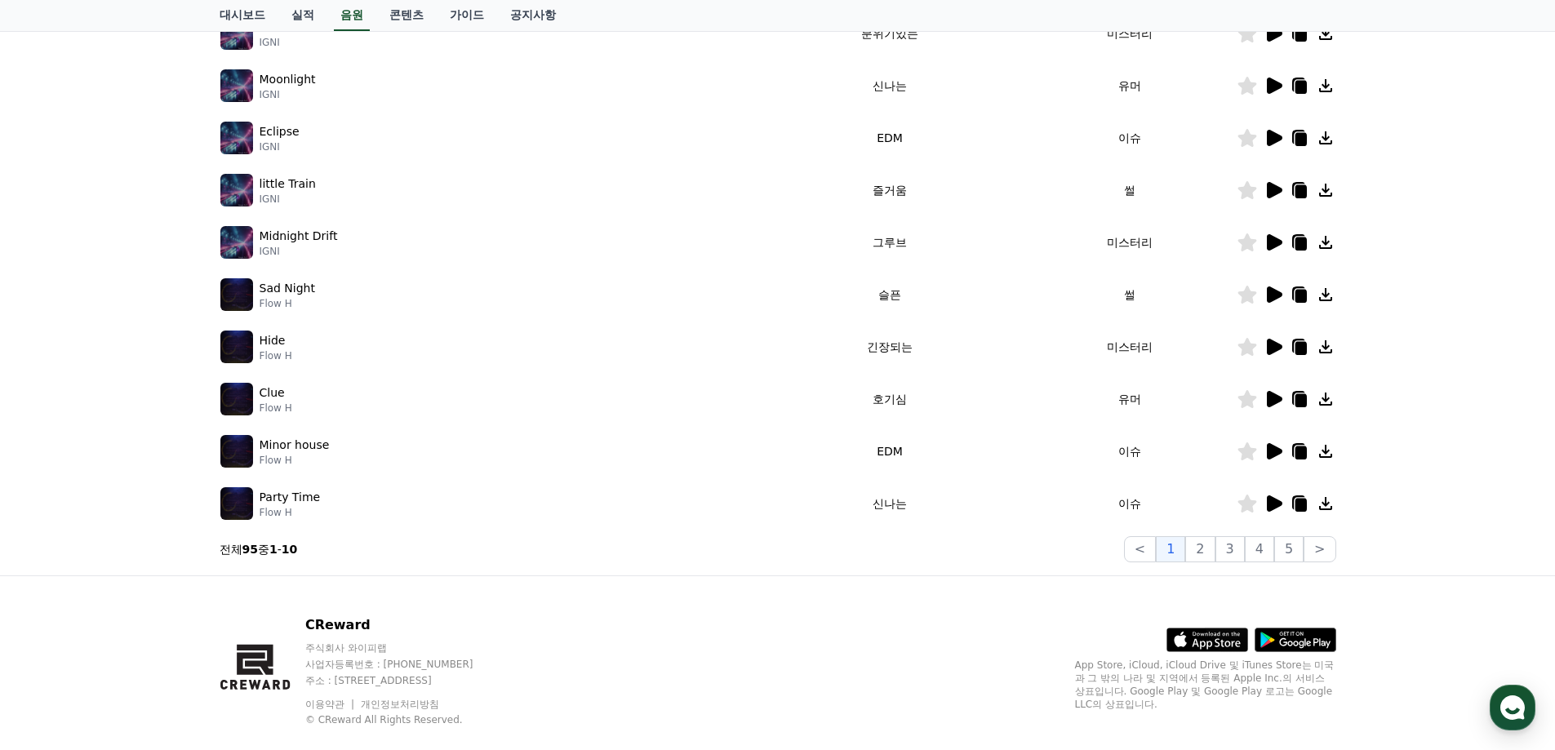
click at [1274, 448] on icon at bounding box center [1275, 451] width 16 height 16
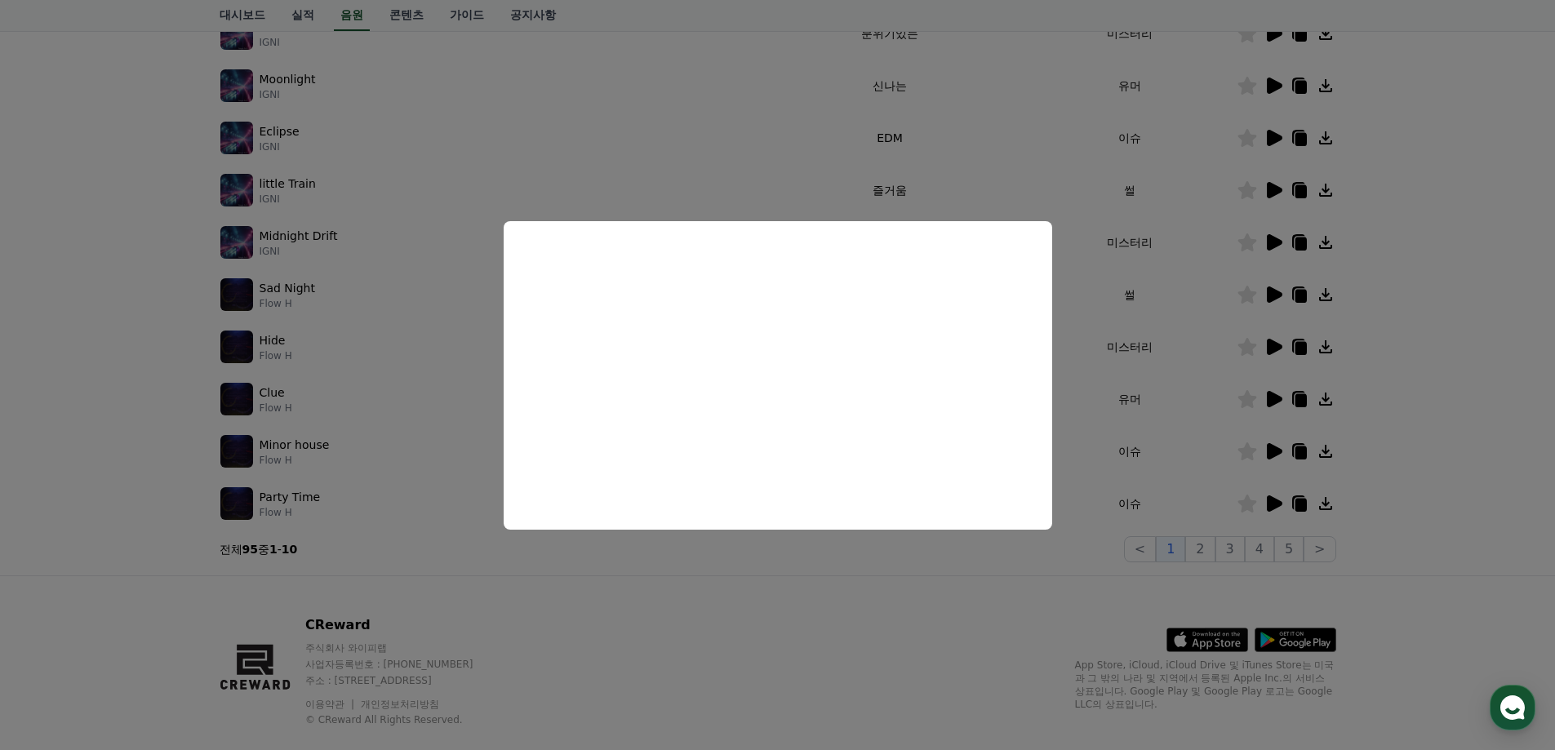
click at [817, 569] on button "close modal" at bounding box center [777, 375] width 1555 height 750
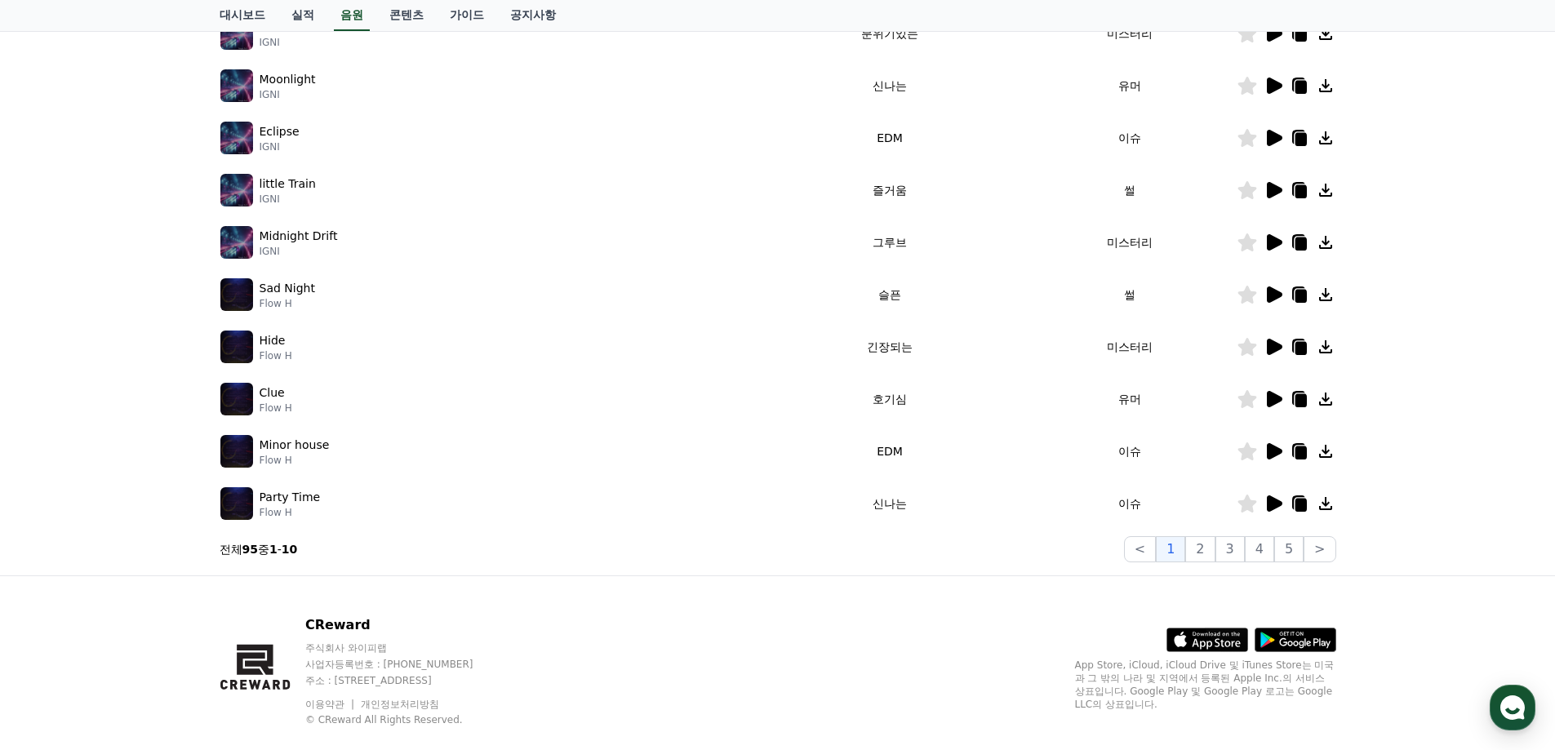
click at [1273, 297] on icon at bounding box center [1275, 295] width 16 height 16
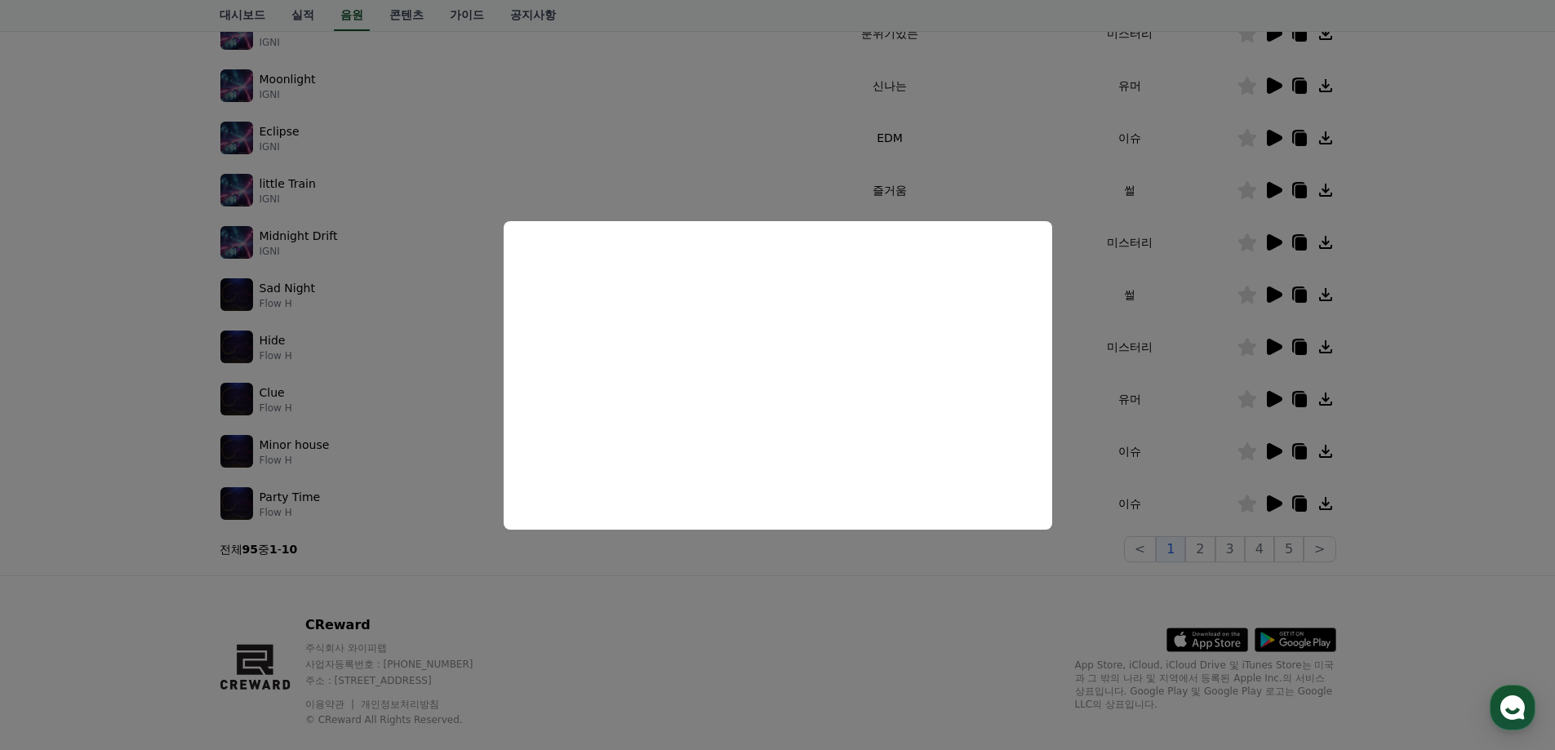
click at [809, 617] on button "close modal" at bounding box center [777, 375] width 1555 height 750
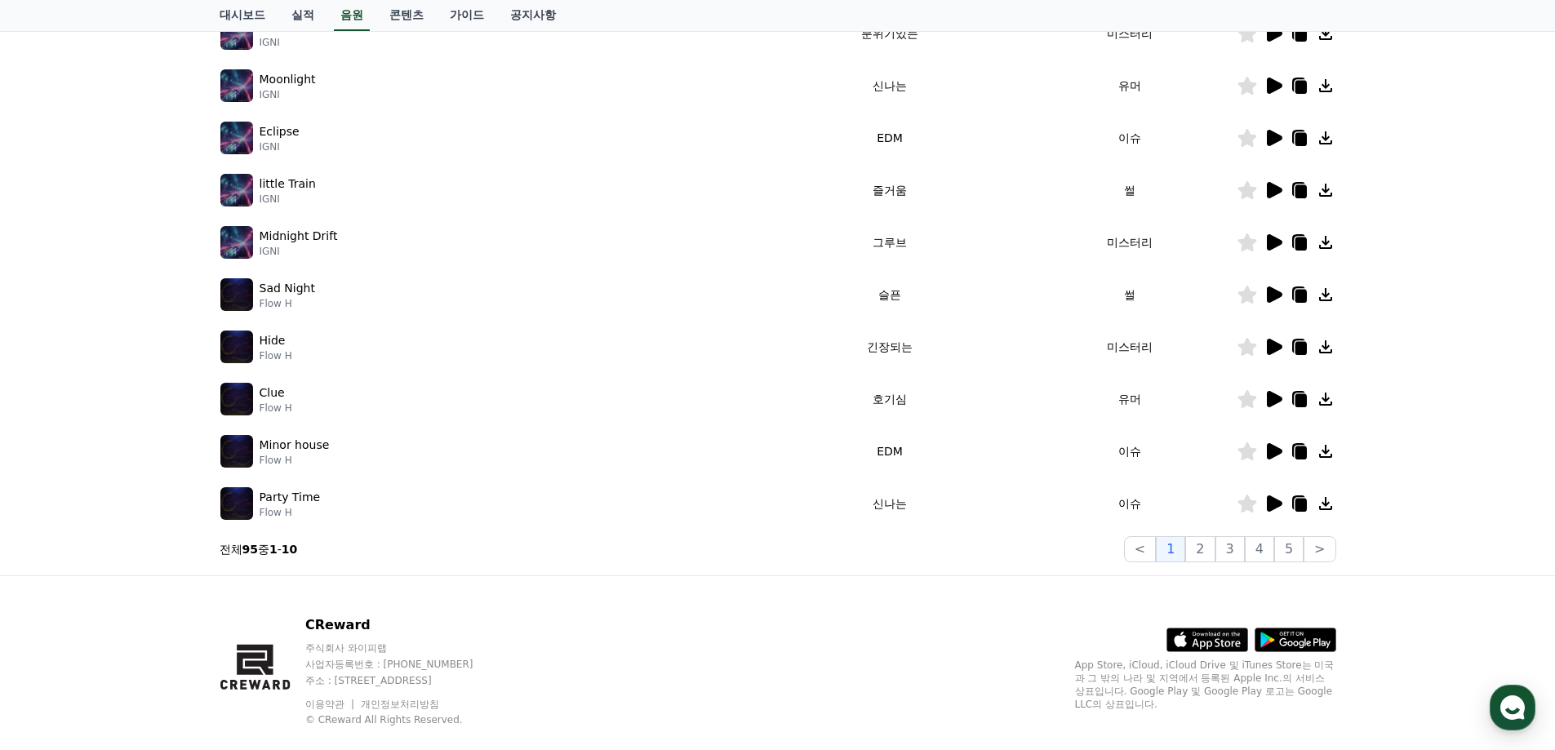
click at [1273, 193] on icon at bounding box center [1275, 190] width 16 height 16
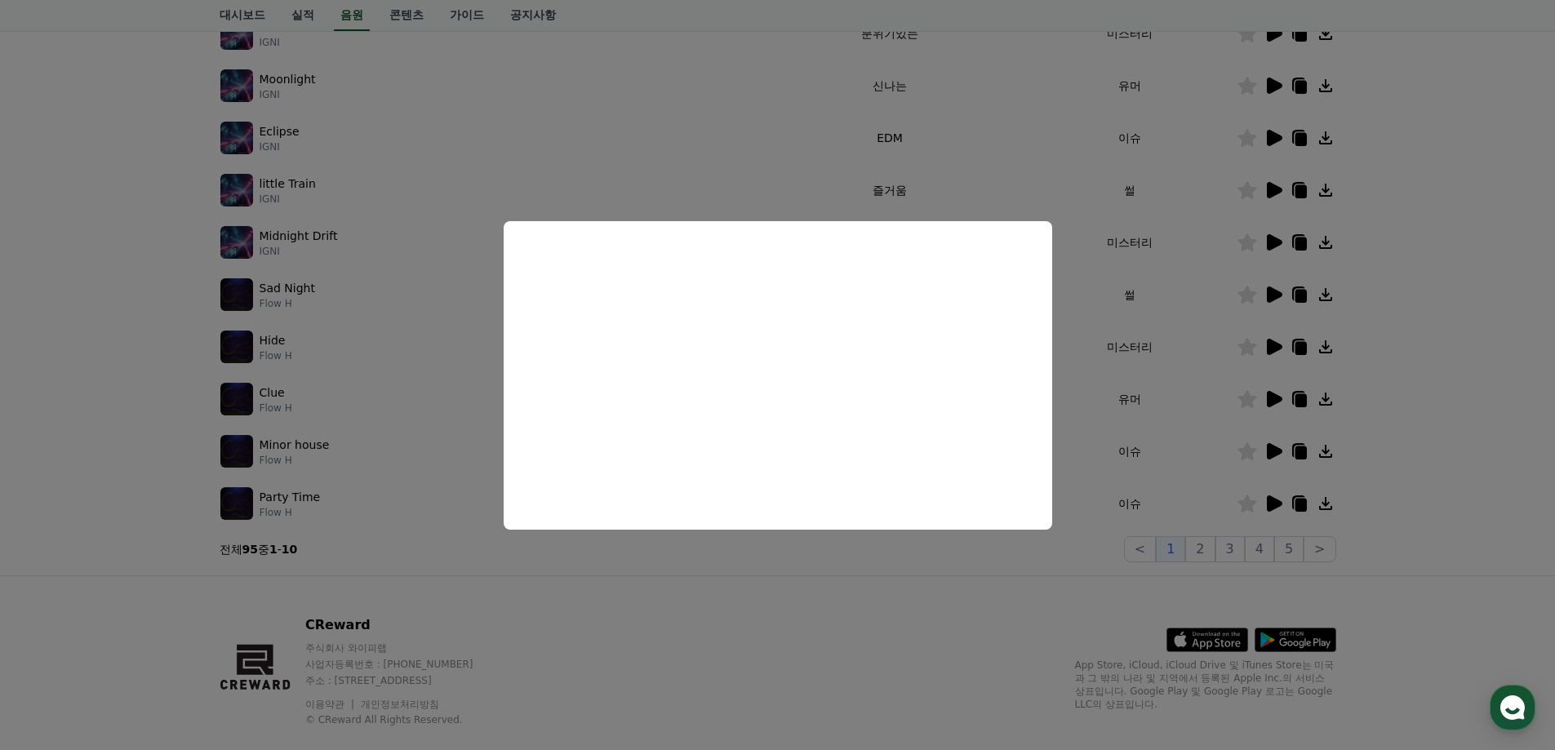
drag, startPoint x: 852, startPoint y: 569, endPoint x: 865, endPoint y: 553, distance: 20.4
click at [852, 570] on button "close modal" at bounding box center [777, 375] width 1555 height 750
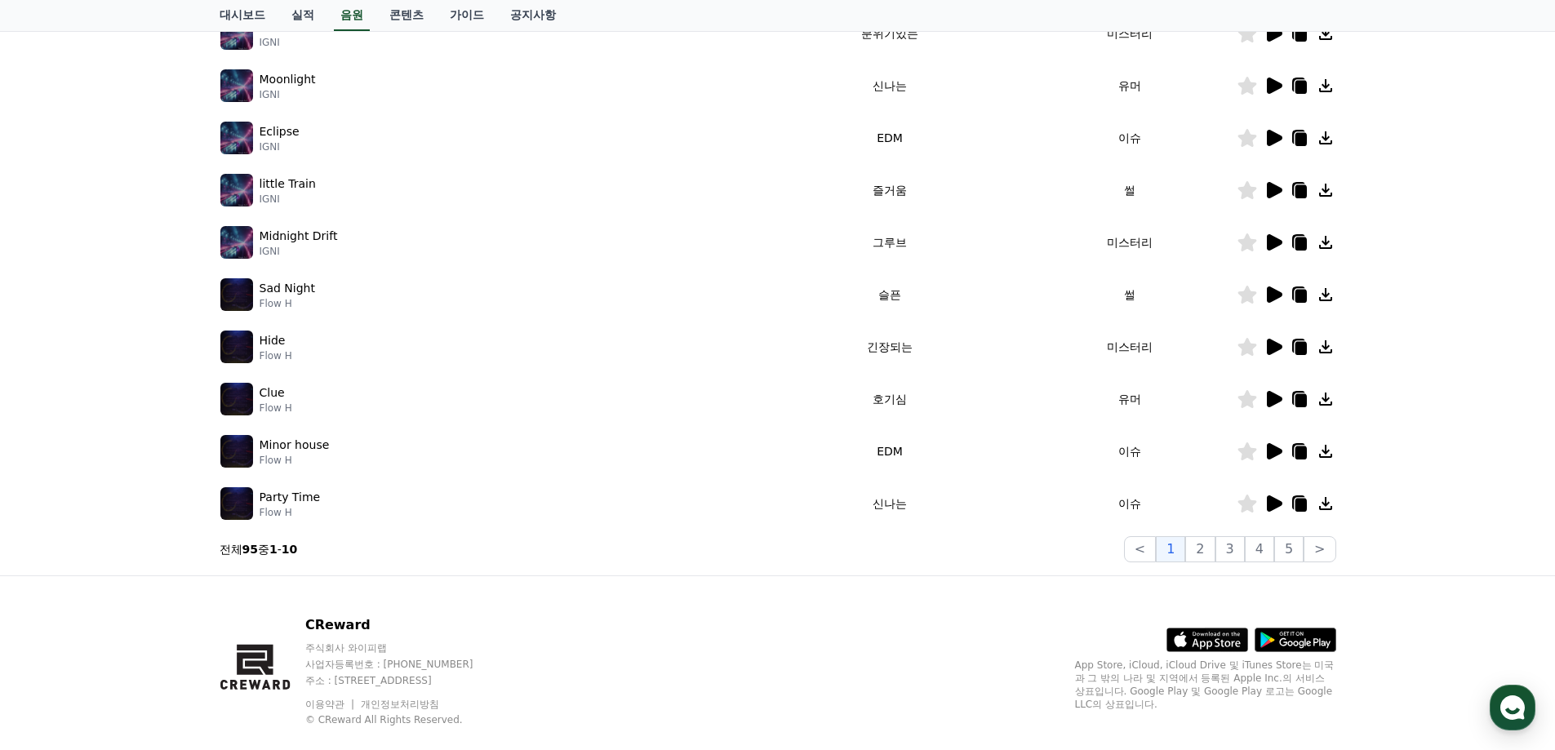
click at [1335, 189] on icon at bounding box center [1326, 190] width 20 height 20
click at [1270, 403] on icon at bounding box center [1275, 399] width 16 height 16
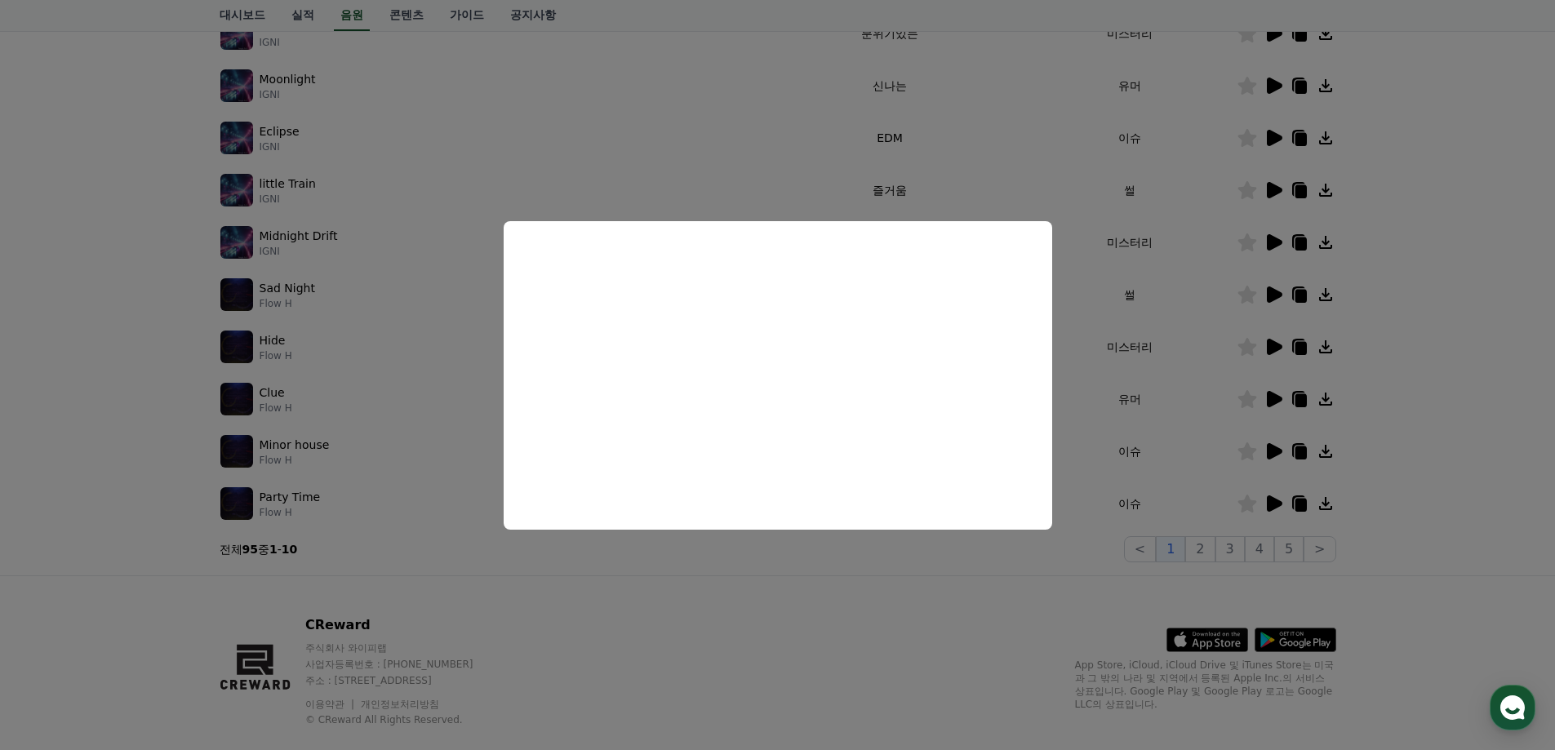
click at [725, 585] on button "close modal" at bounding box center [777, 375] width 1555 height 750
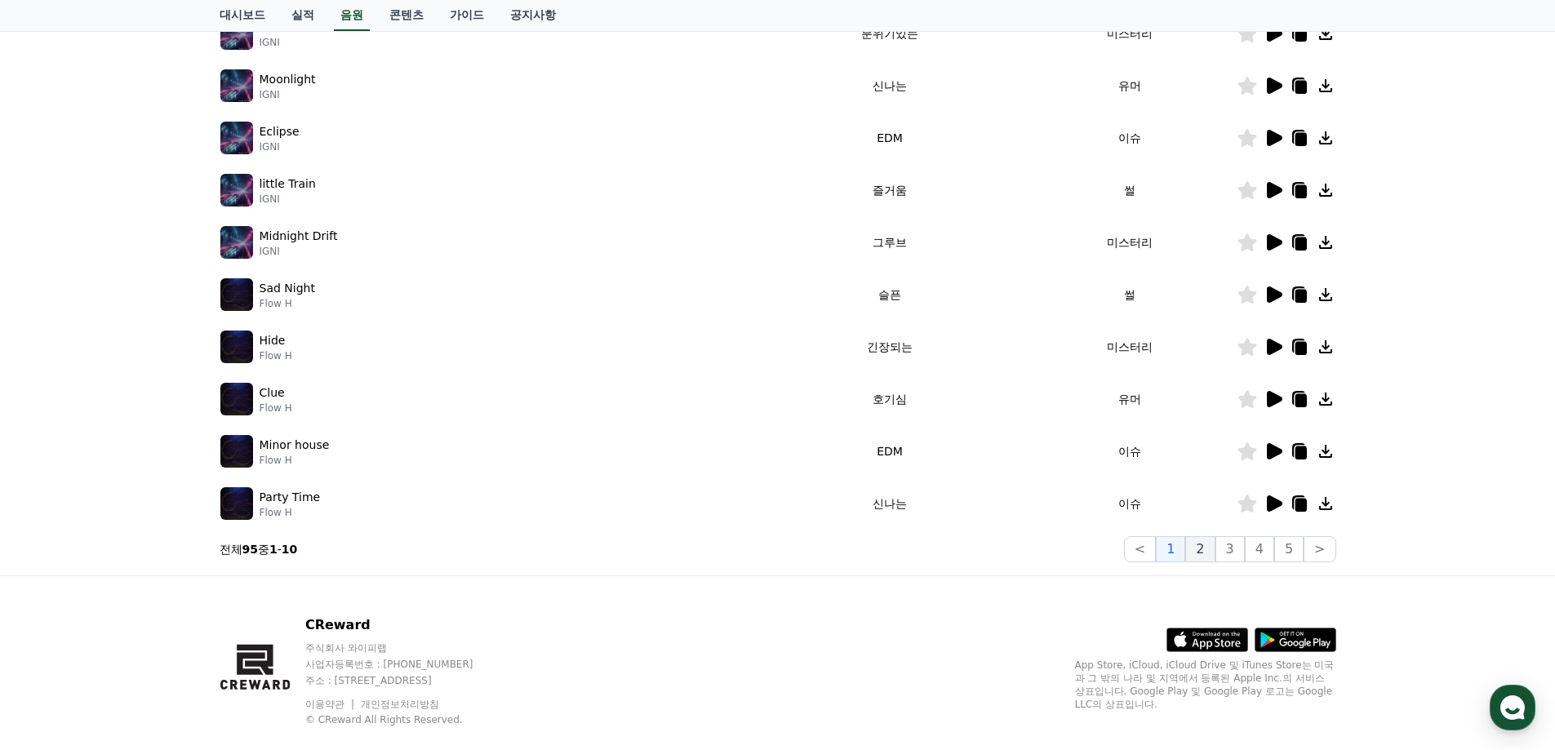
click at [1201, 545] on button "2" at bounding box center [1200, 549] width 29 height 26
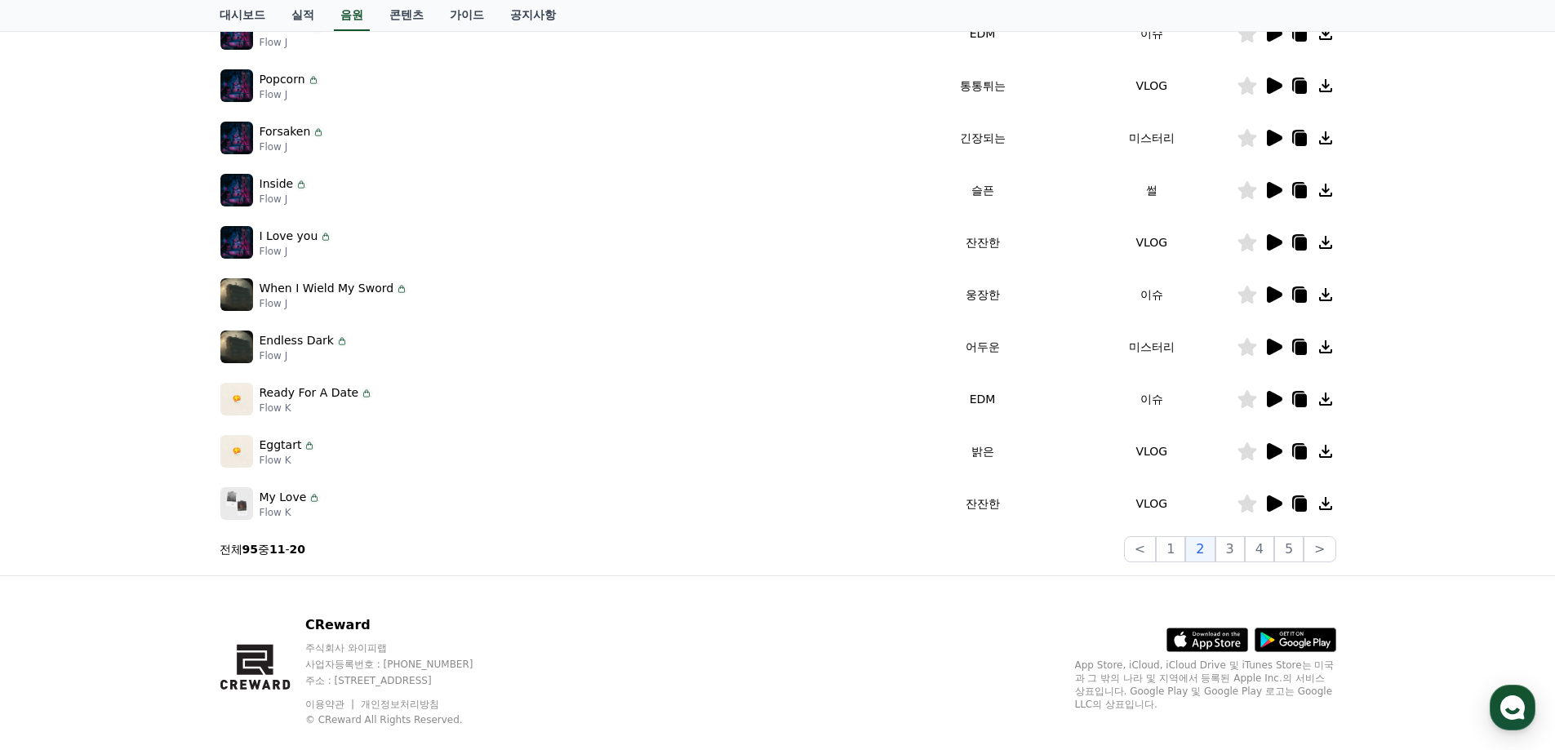
click at [1272, 504] on icon at bounding box center [1275, 504] width 16 height 16
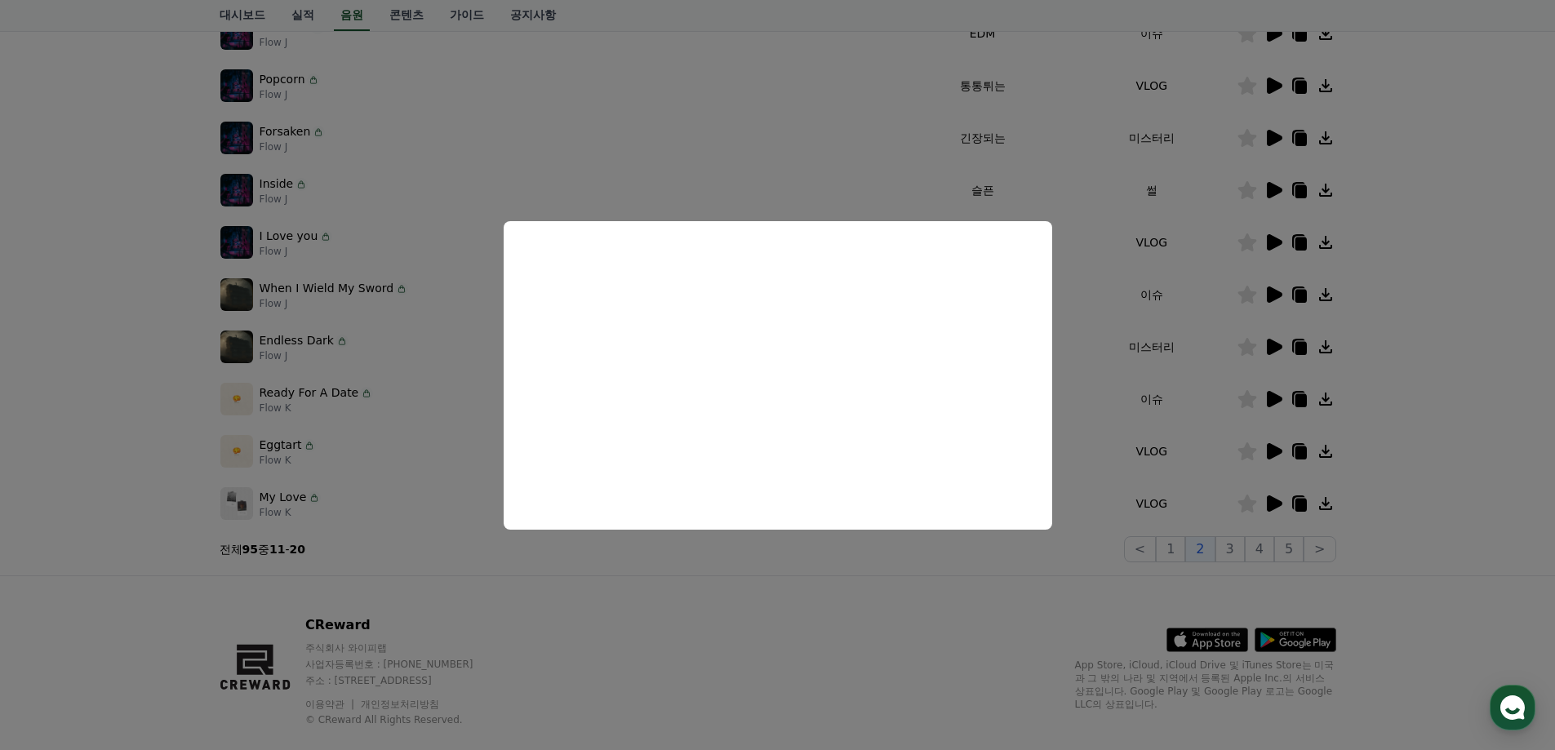
click at [901, 571] on button "close modal" at bounding box center [777, 375] width 1555 height 750
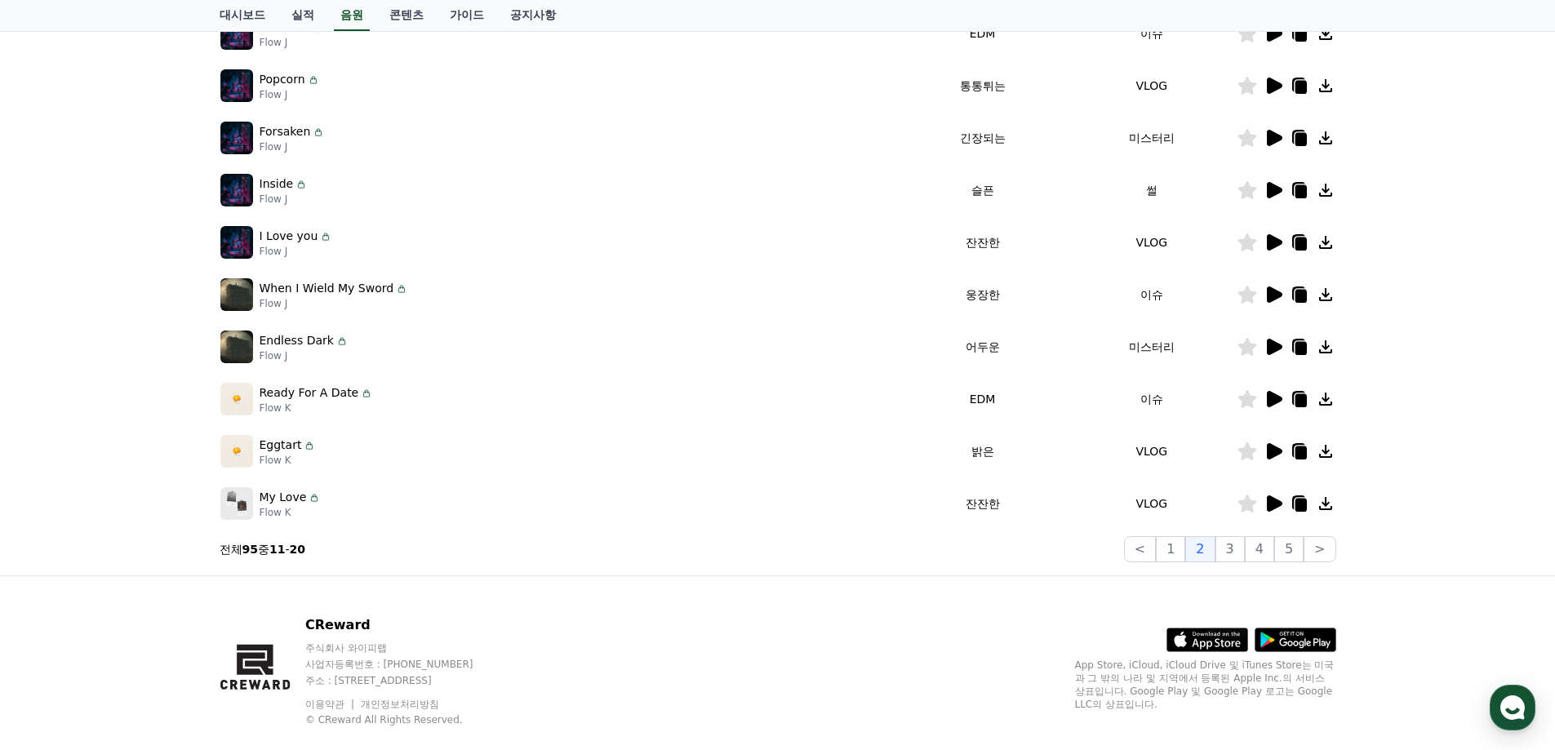
click at [1271, 452] on icon at bounding box center [1275, 451] width 16 height 16
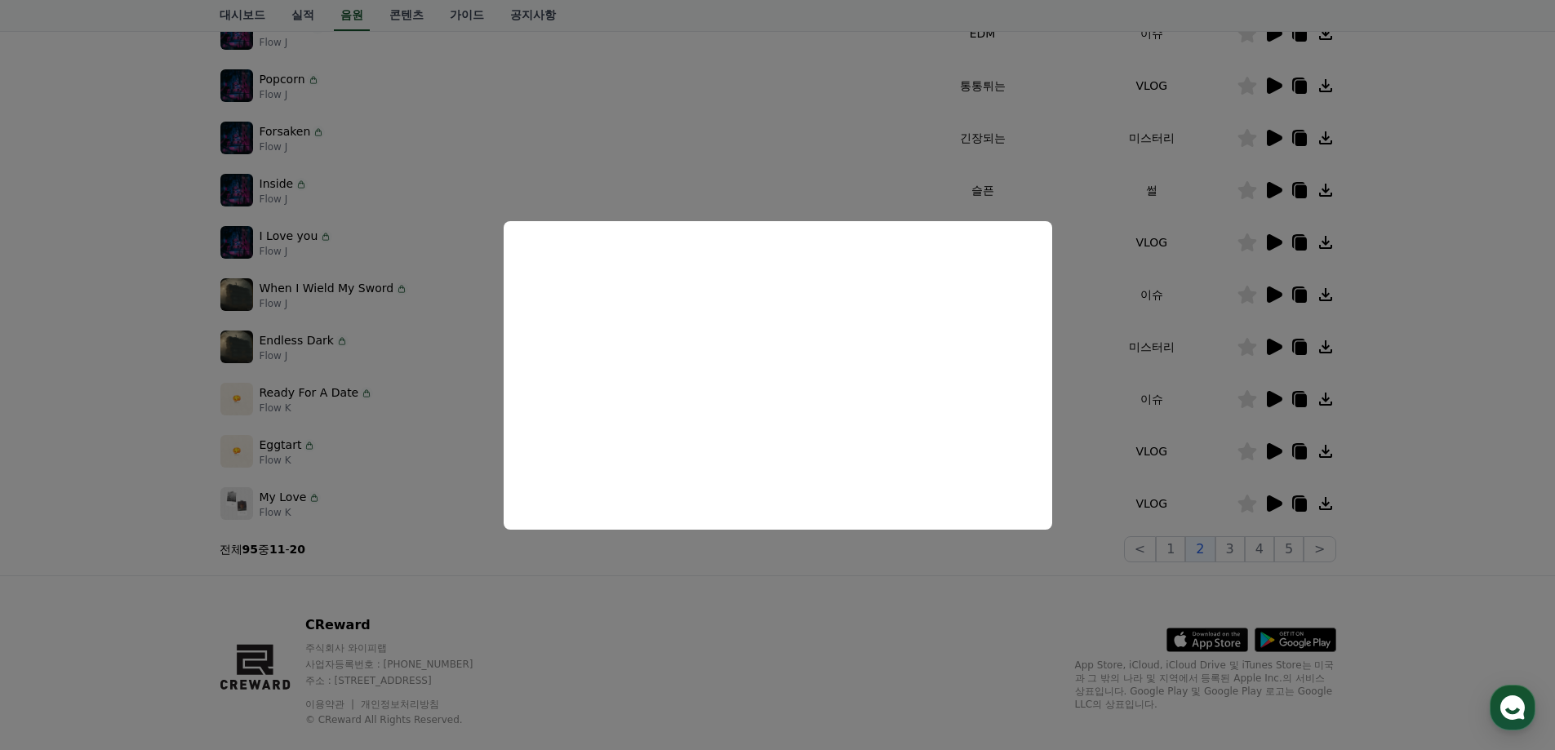
click at [883, 636] on button "close modal" at bounding box center [777, 375] width 1555 height 750
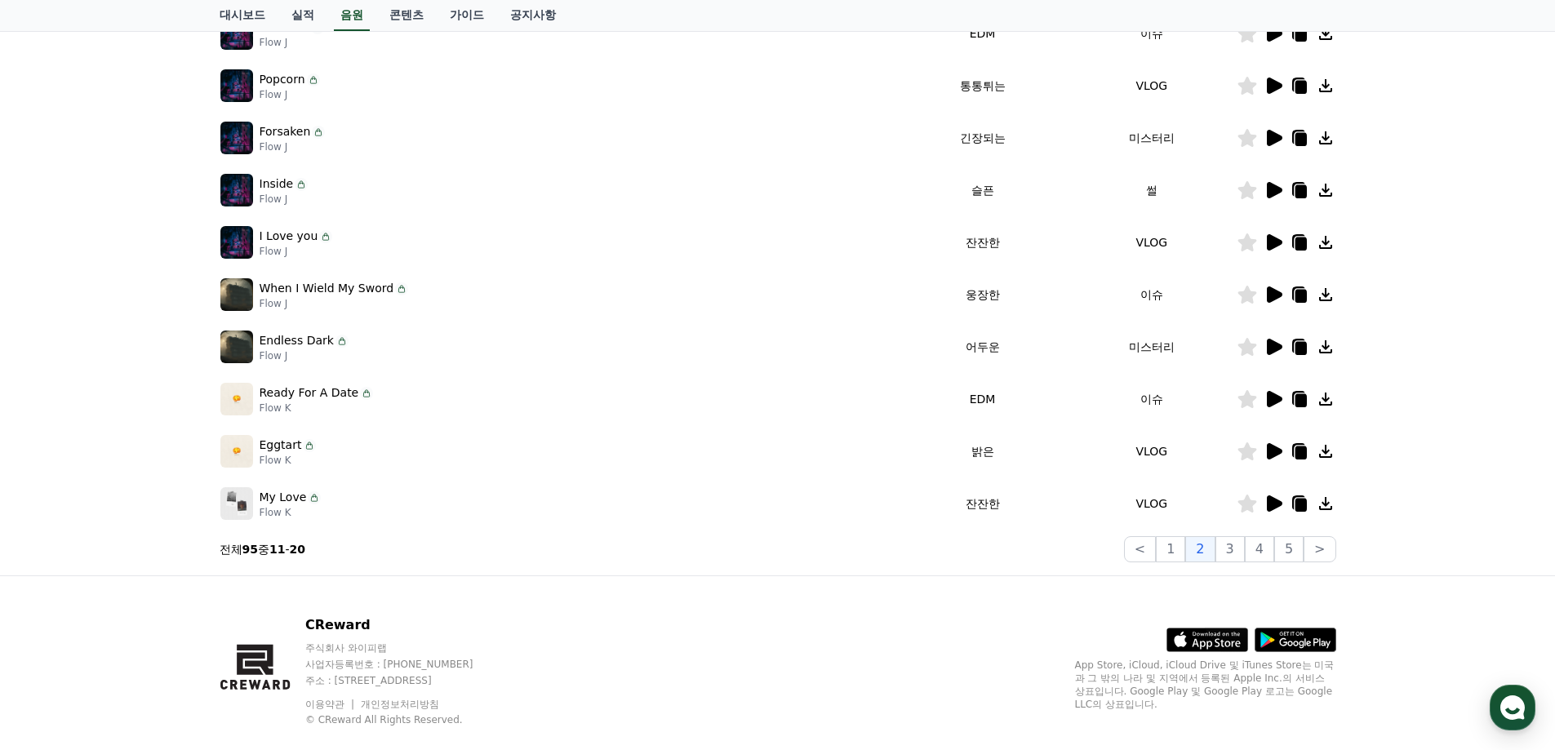
click at [1325, 447] on icon at bounding box center [1325, 451] width 13 height 13
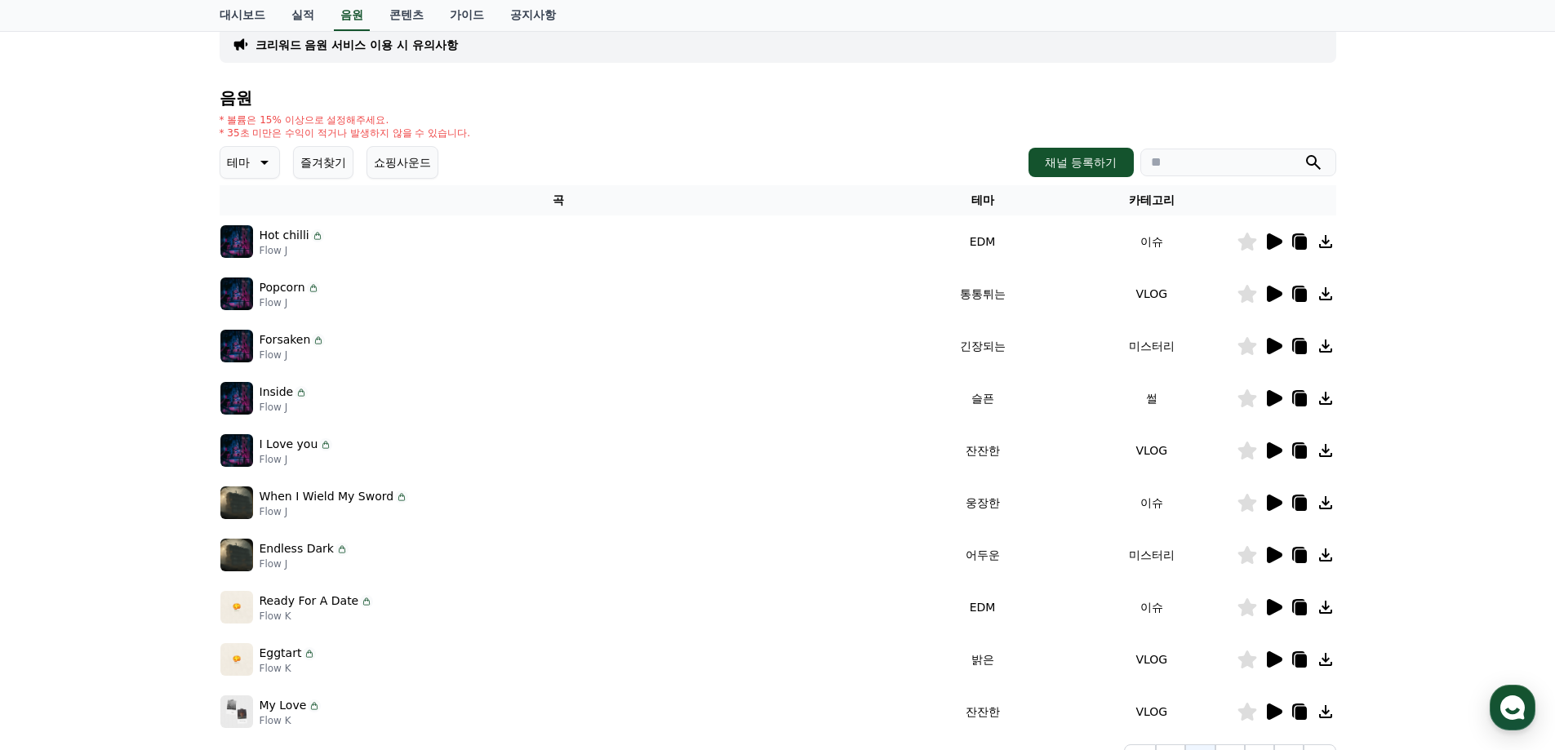
scroll to position [82, 0]
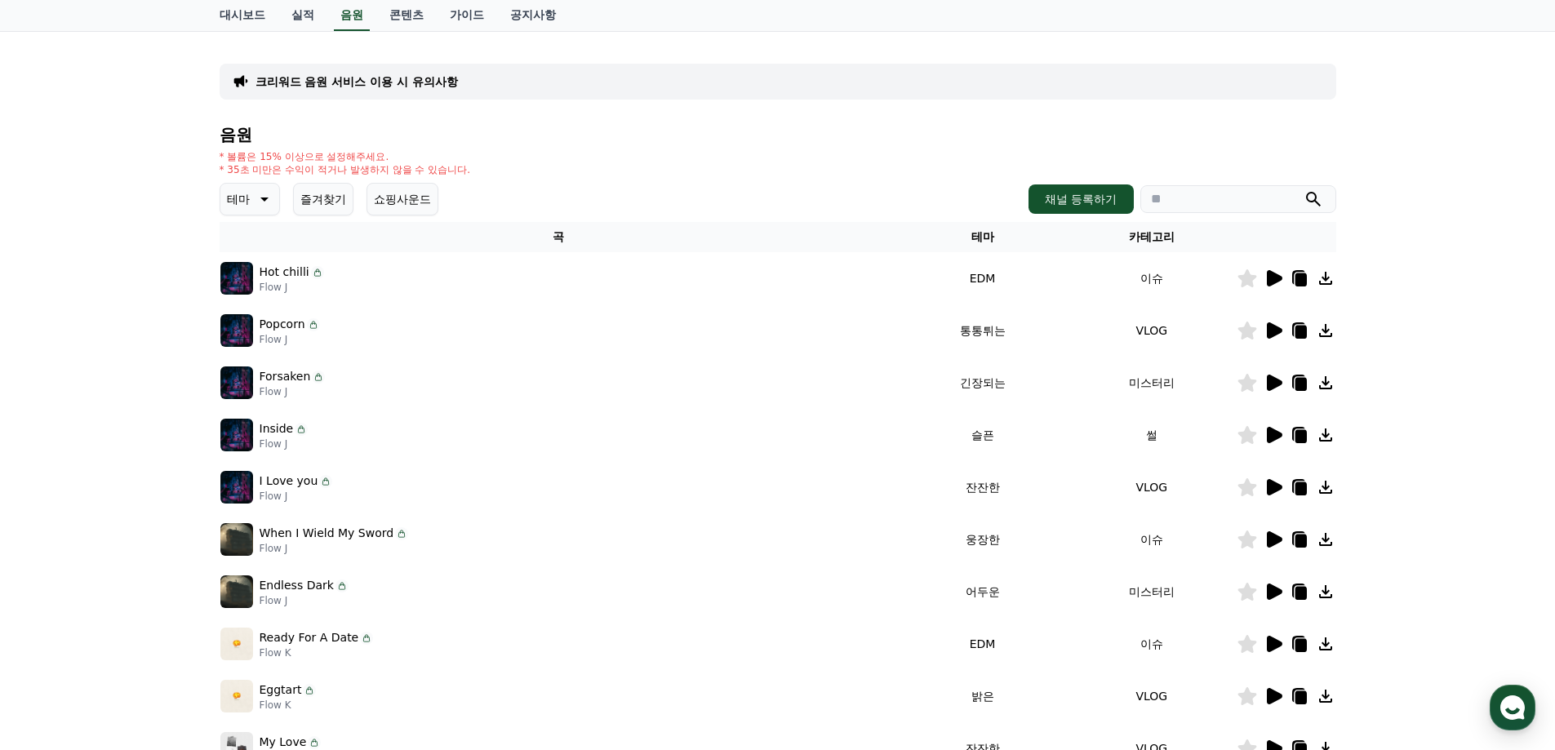
click at [1267, 336] on icon at bounding box center [1275, 331] width 16 height 16
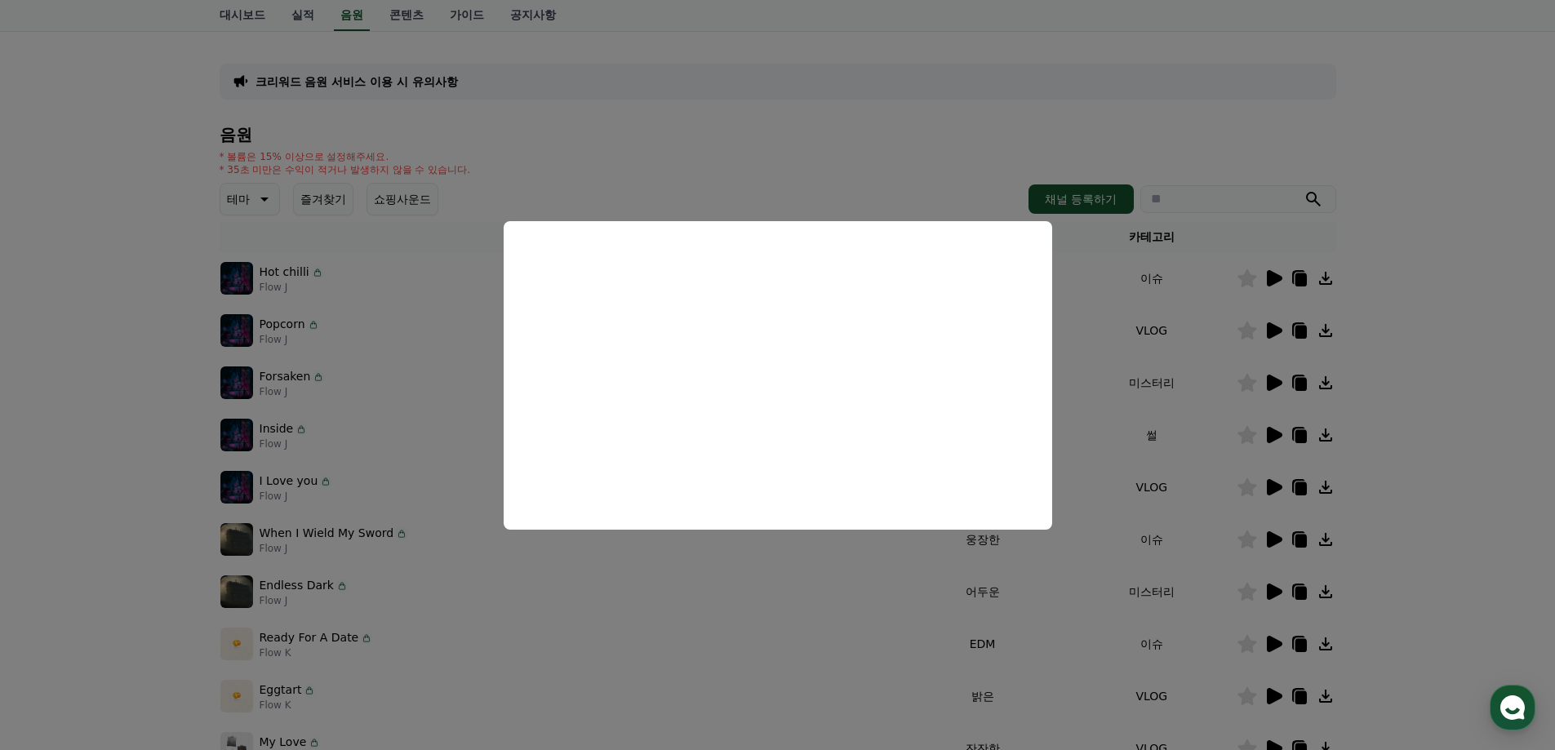
click at [1448, 321] on button "close modal" at bounding box center [777, 375] width 1555 height 750
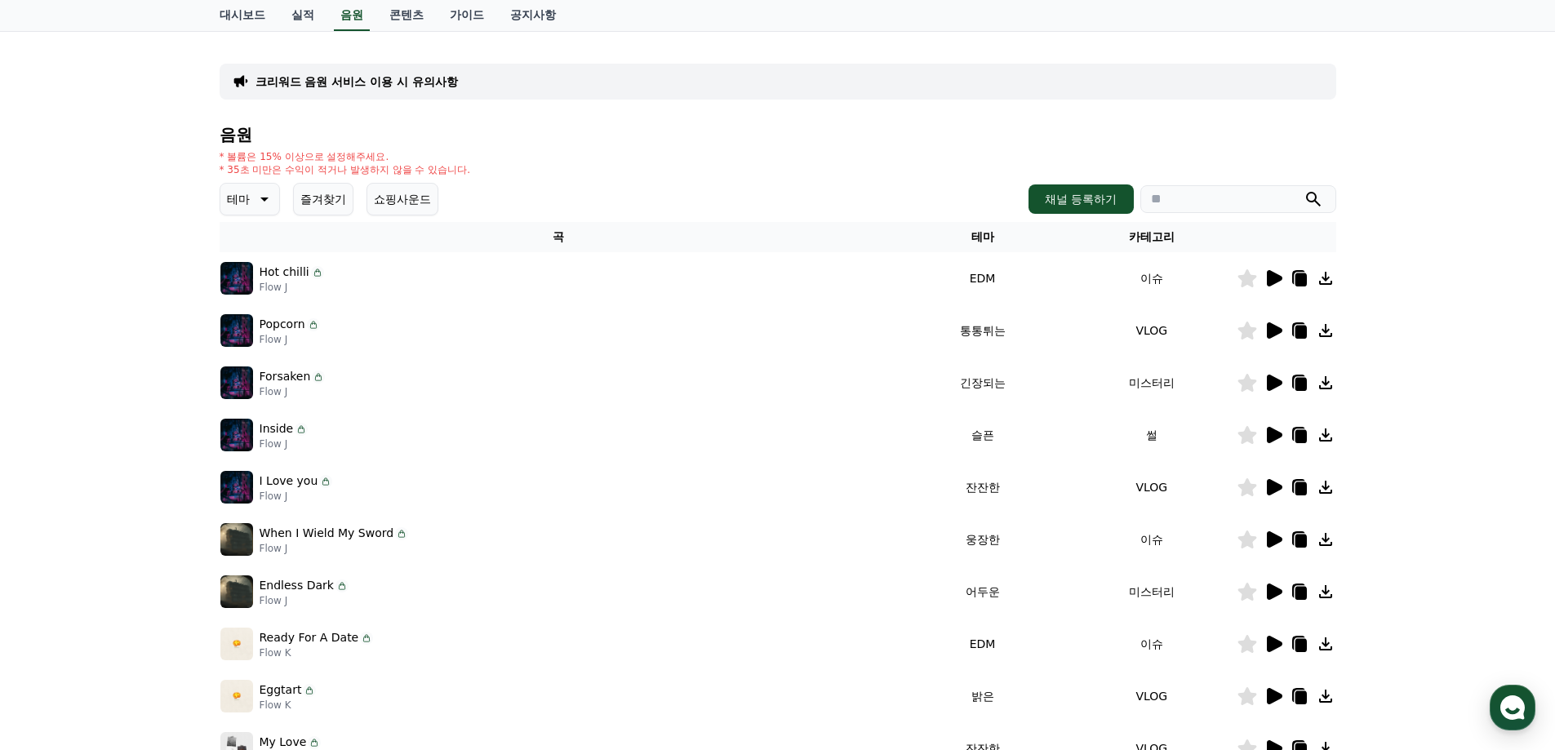
click at [1329, 334] on icon at bounding box center [1326, 331] width 20 height 20
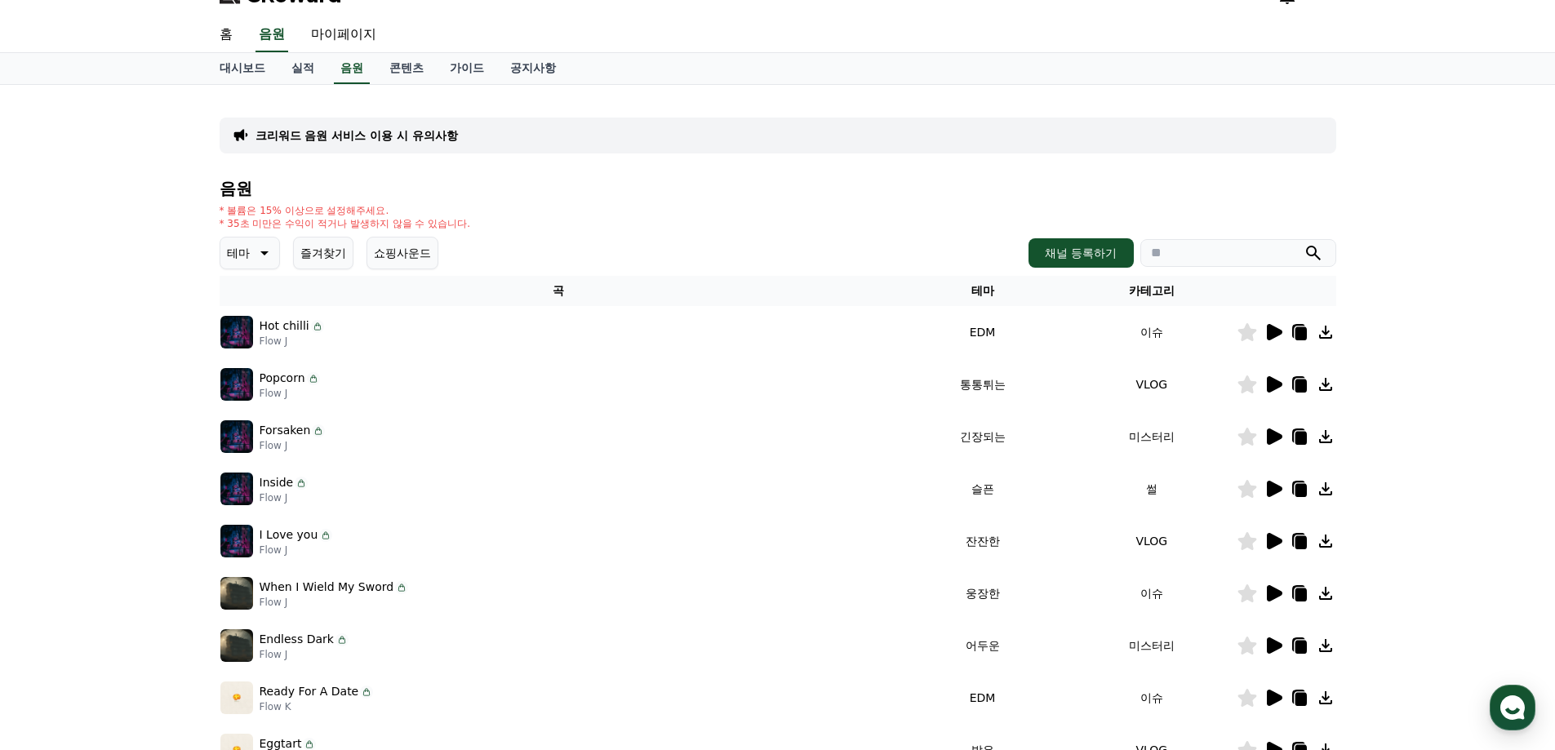
scroll to position [0, 0]
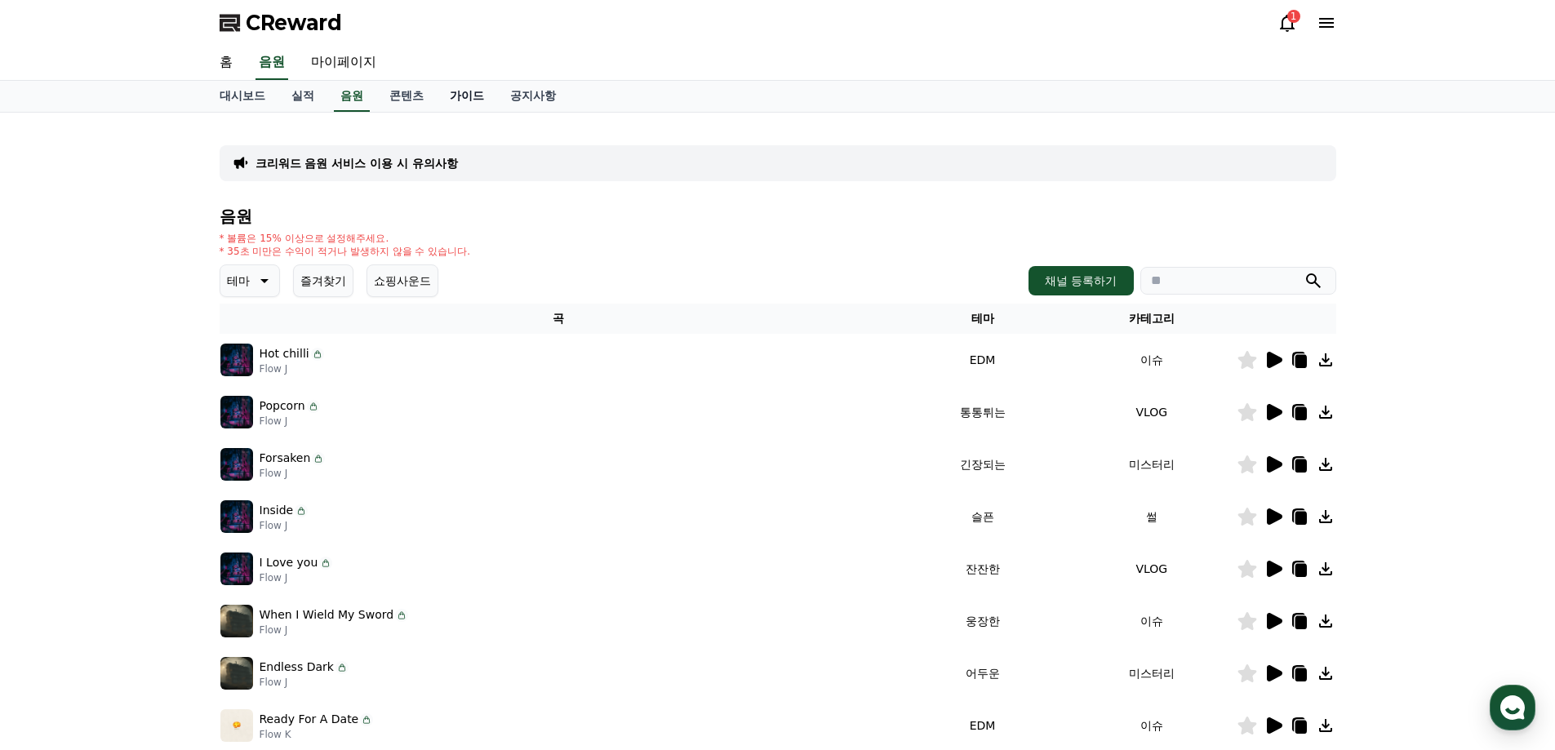
click at [490, 100] on link "가이드" at bounding box center [467, 96] width 60 height 31
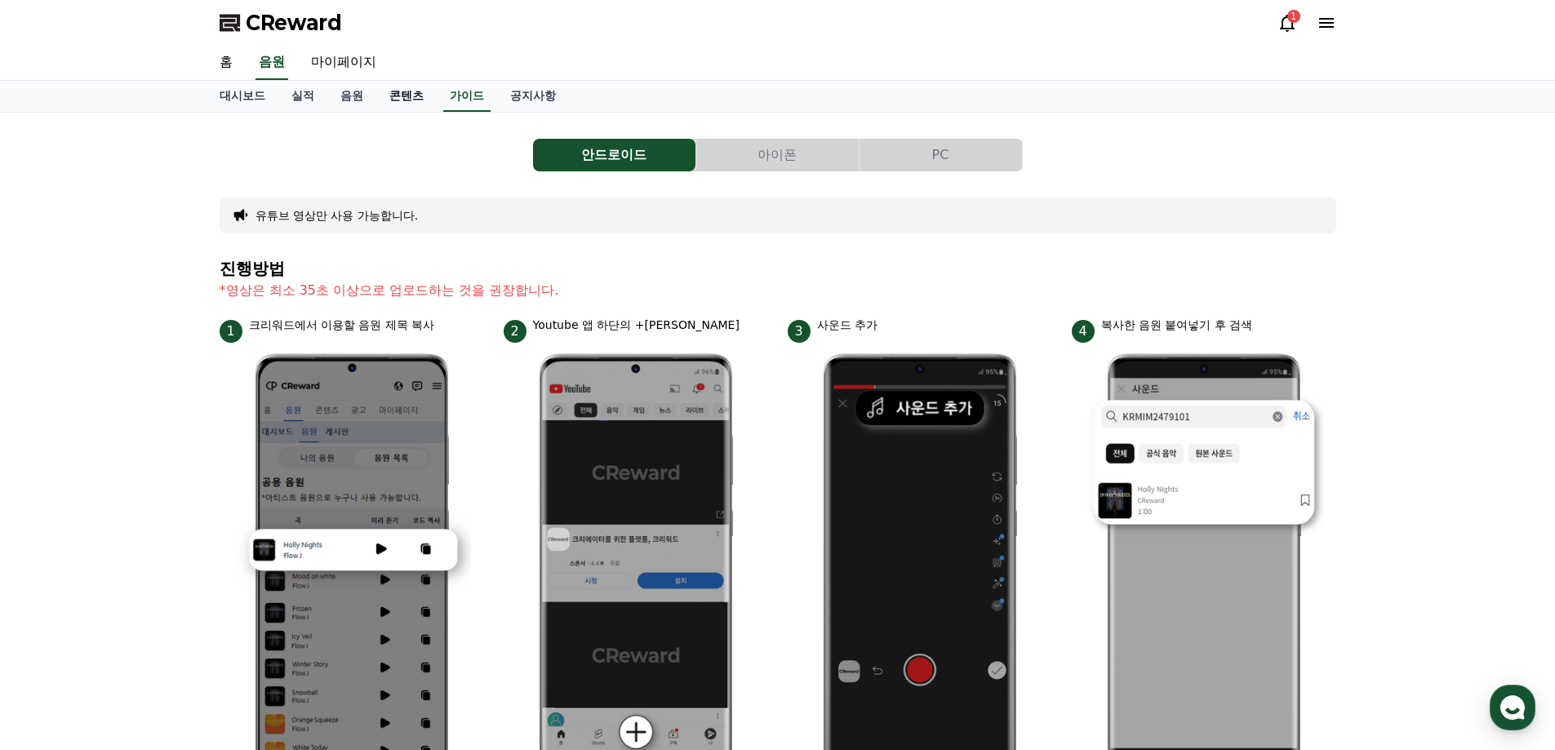
click at [398, 103] on link "콘텐츠" at bounding box center [406, 96] width 60 height 31
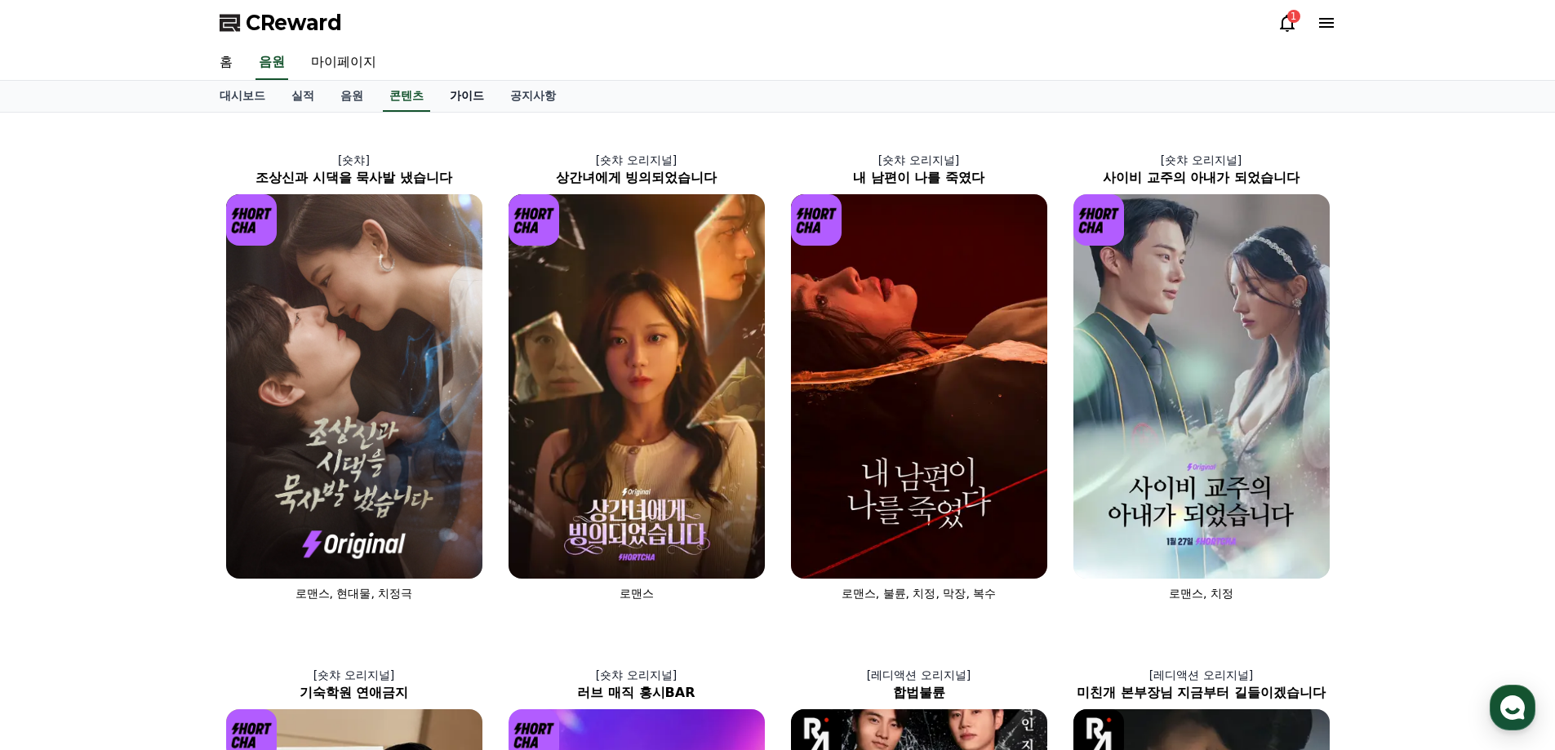
click at [460, 106] on link "가이드" at bounding box center [467, 96] width 60 height 31
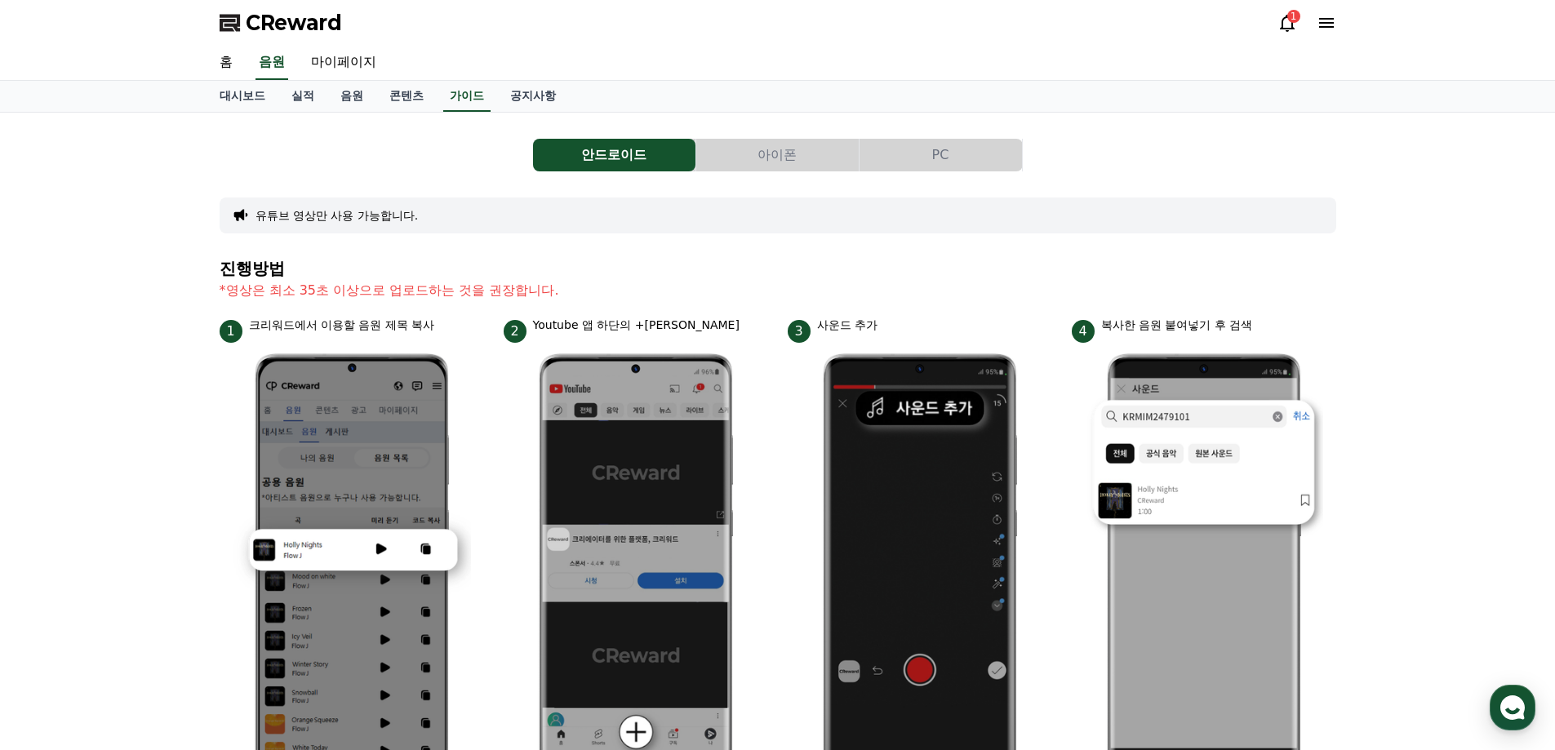
click at [770, 162] on button "아이폰" at bounding box center [777, 155] width 162 height 33
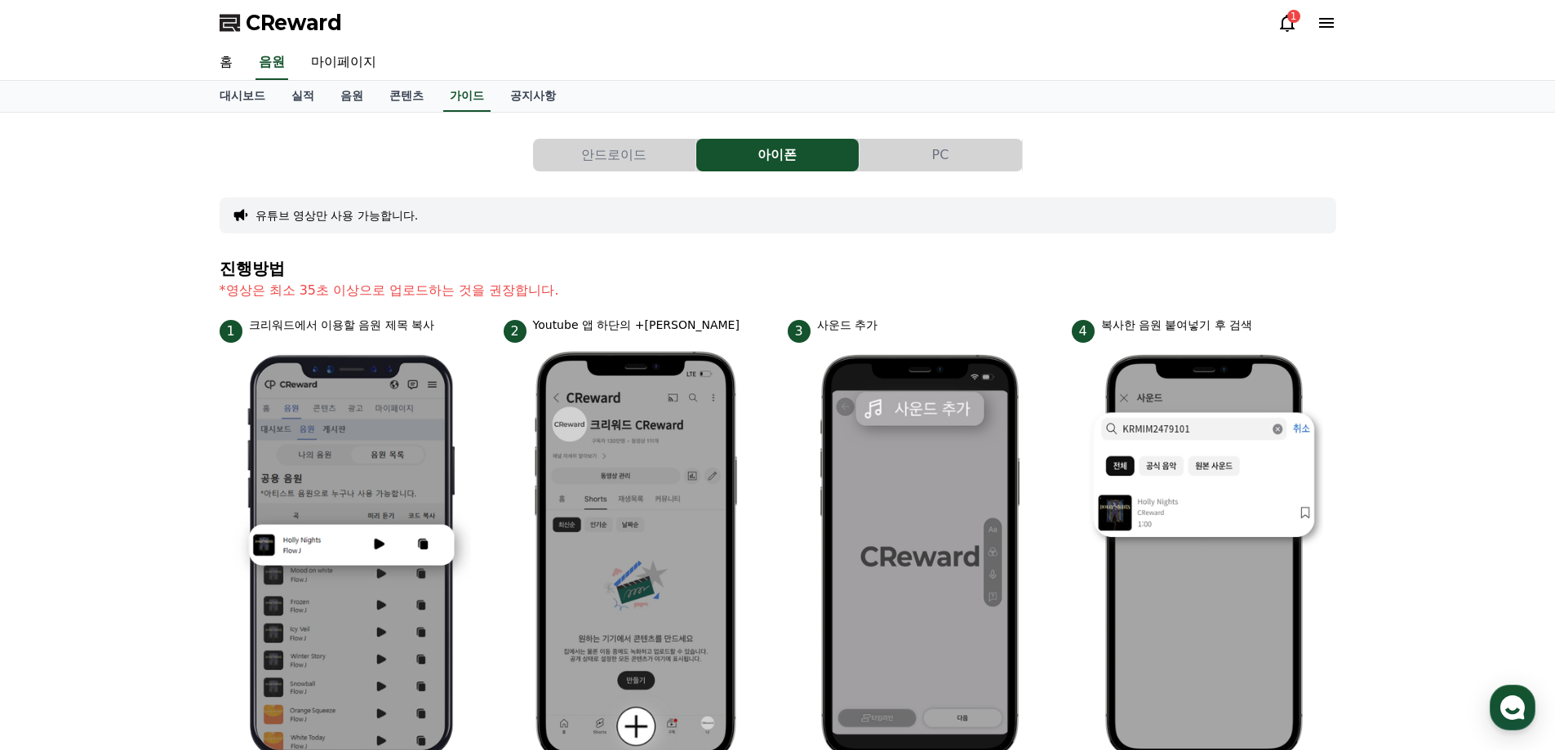
click at [908, 158] on button "PC" at bounding box center [941, 155] width 162 height 33
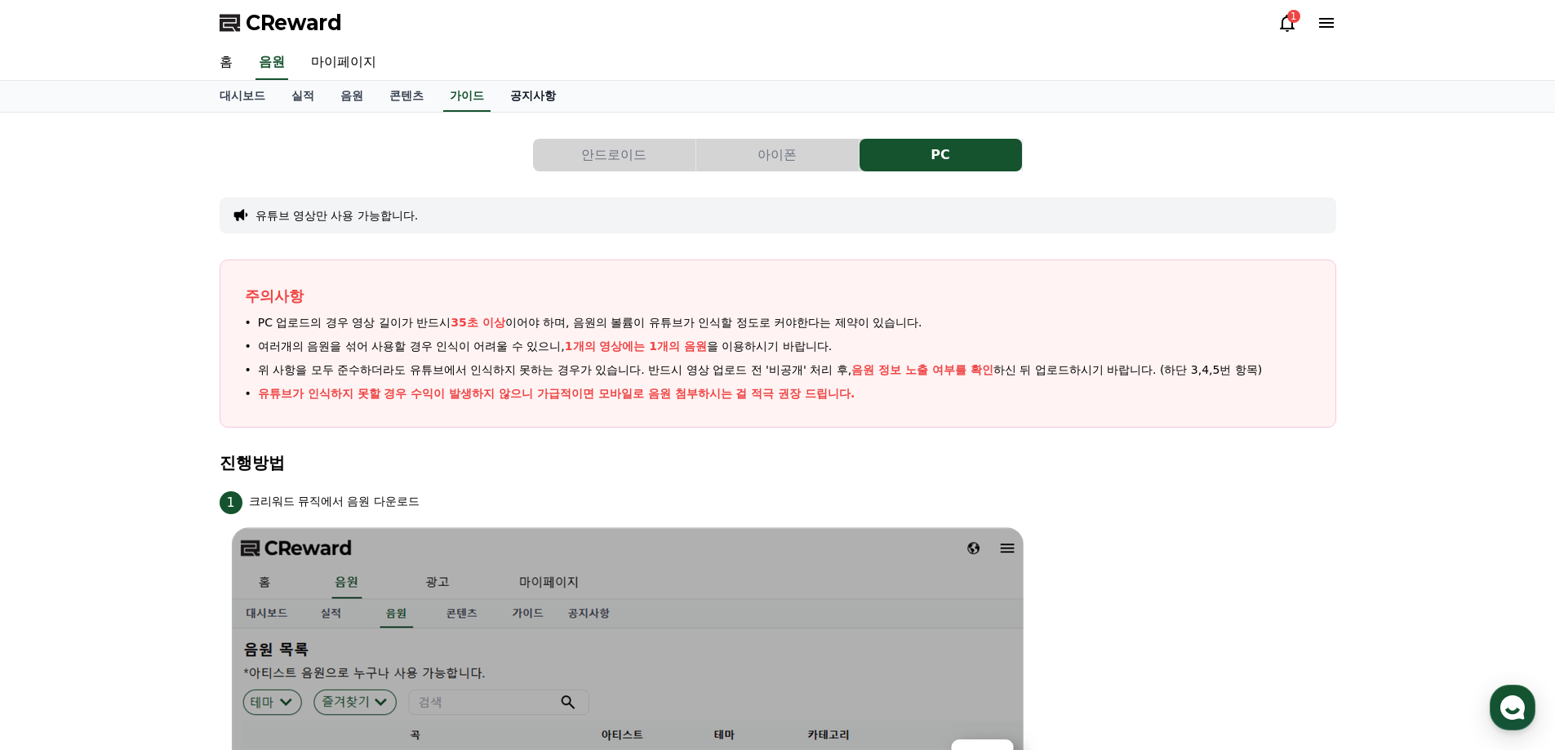
click at [532, 100] on link "공지사항" at bounding box center [533, 96] width 72 height 31
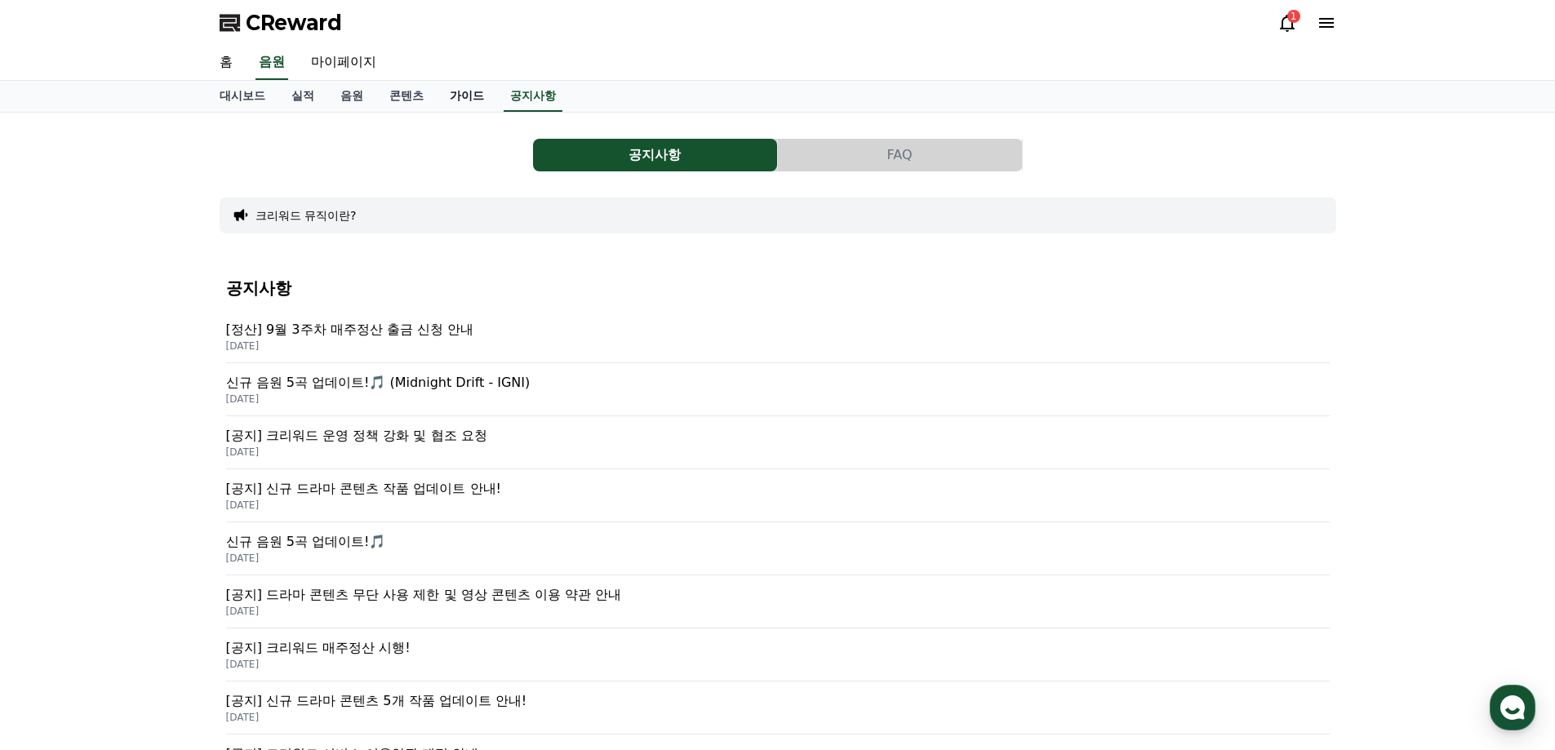
click at [473, 94] on link "가이드" at bounding box center [467, 96] width 60 height 31
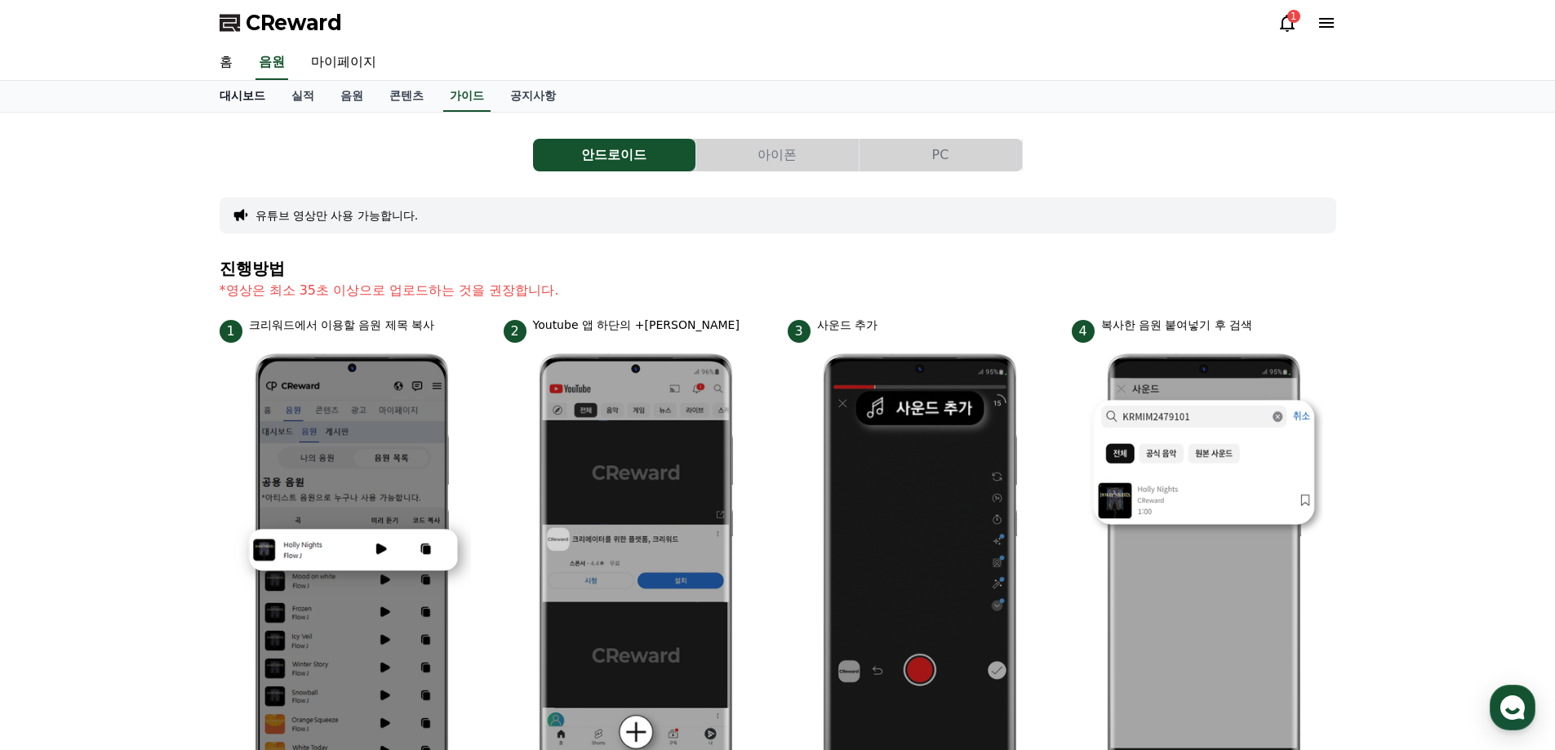
click at [249, 97] on link "대시보드" at bounding box center [243, 96] width 72 height 31
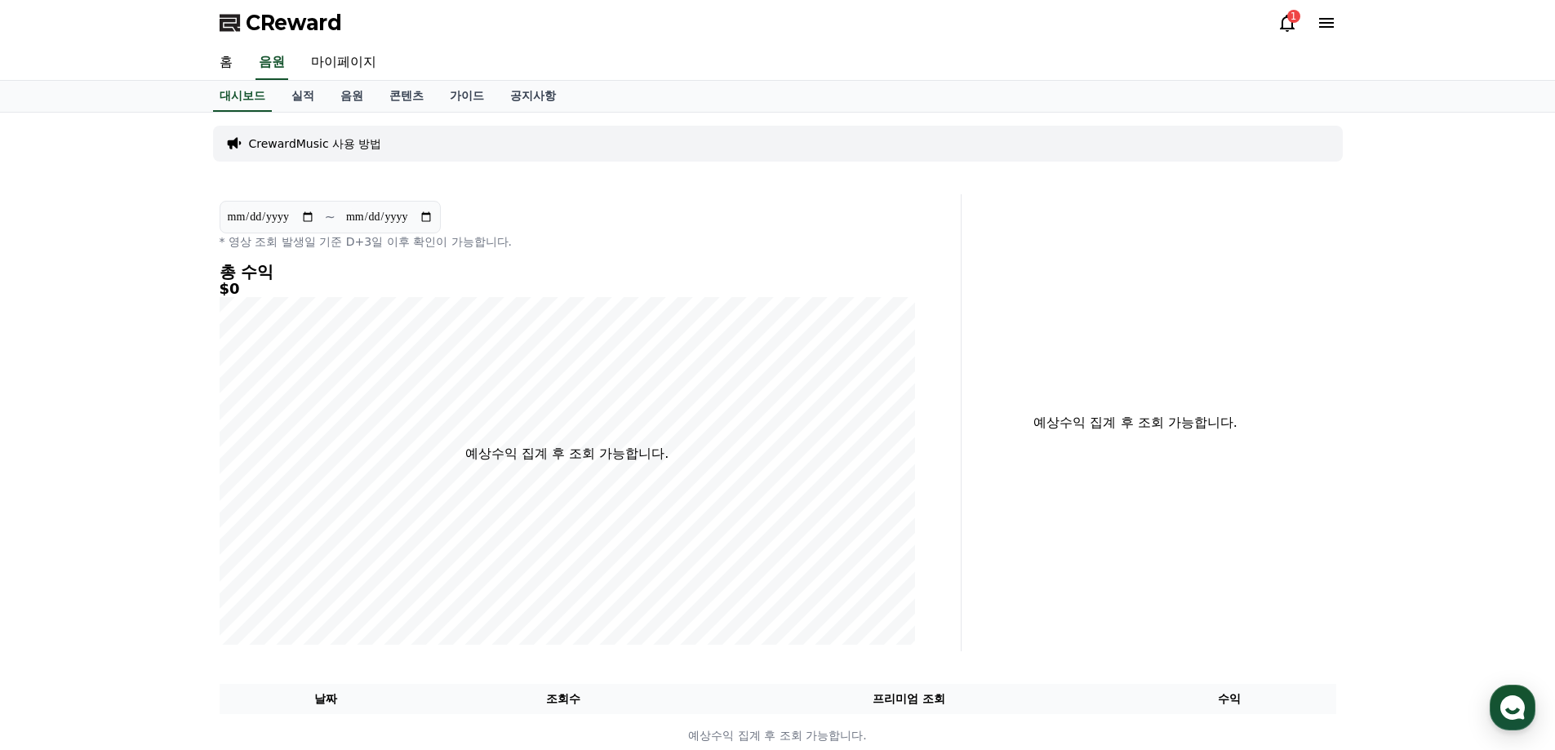
click at [1288, 16] on div "1" at bounding box center [1294, 16] width 13 height 13
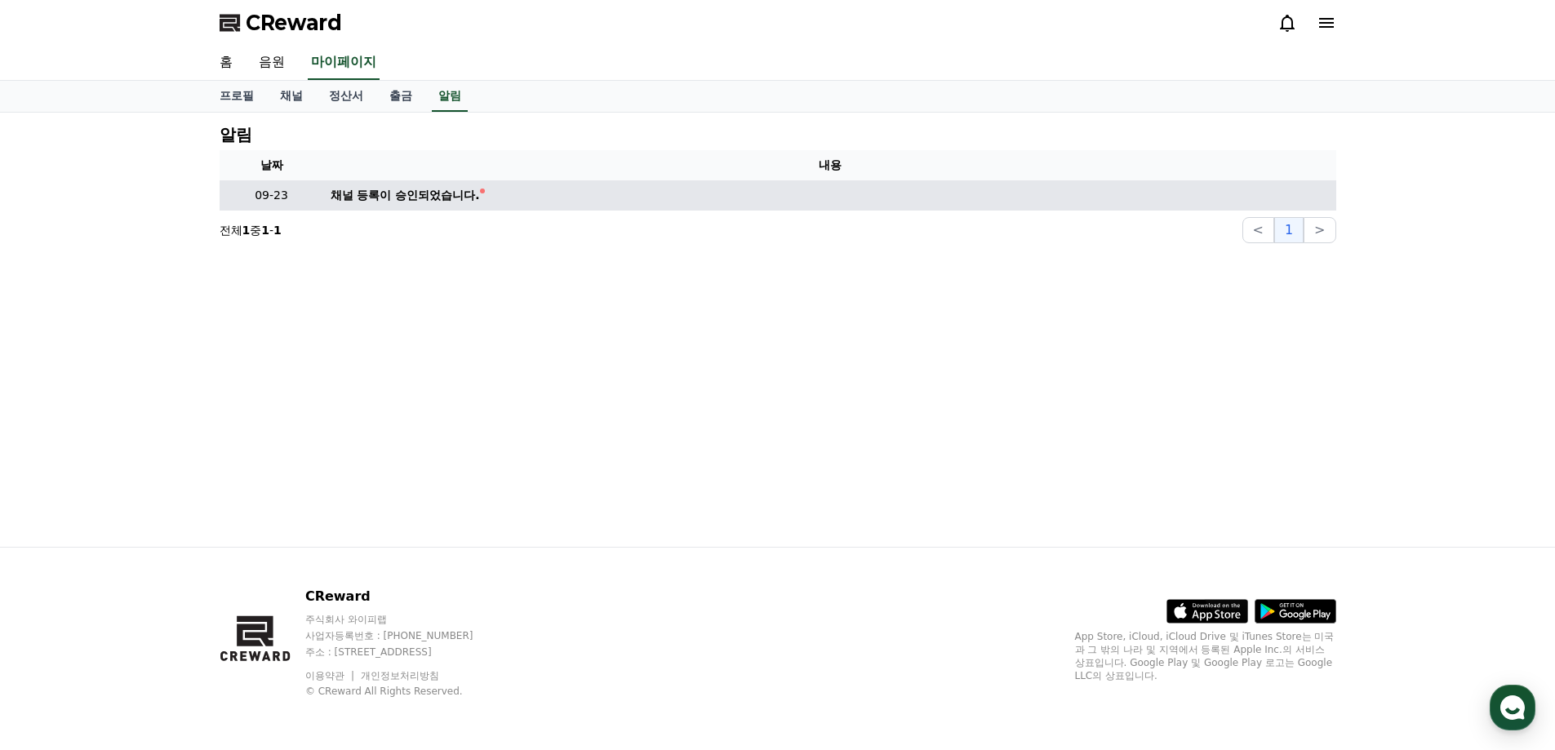
click at [392, 196] on div "채널 등록이 승인되었습니다." at bounding box center [405, 195] width 149 height 17
click at [487, 196] on td "채널 등록이 승인되었습니다." at bounding box center [830, 195] width 1012 height 30
click at [481, 196] on td "채널 등록이 승인되었습니다." at bounding box center [830, 195] width 1012 height 30
